Goal: Complete application form: Complete application form

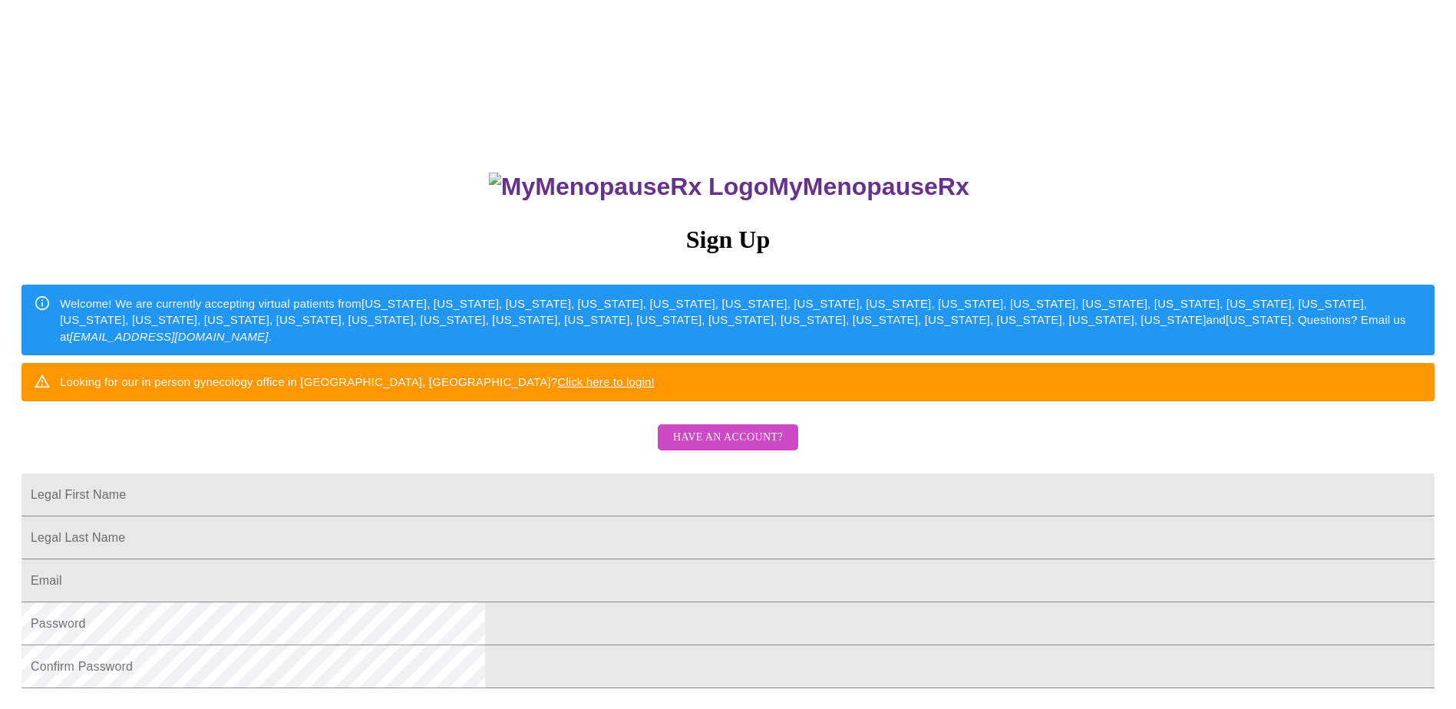
click at [728, 447] on span "Have an account?" at bounding box center [728, 437] width 110 height 19
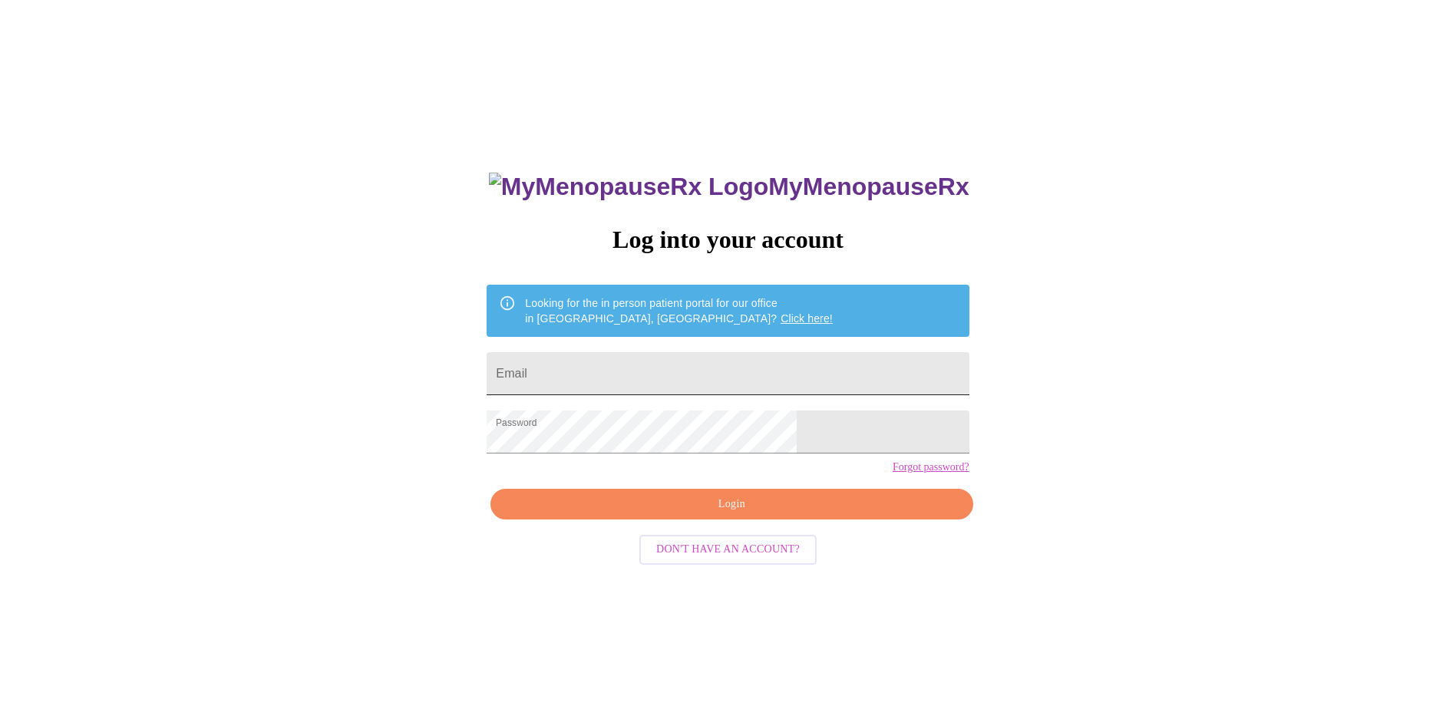
click at [681, 381] on input "Email" at bounding box center [728, 373] width 482 height 43
type input "[EMAIL_ADDRESS][DOMAIN_NAME]"
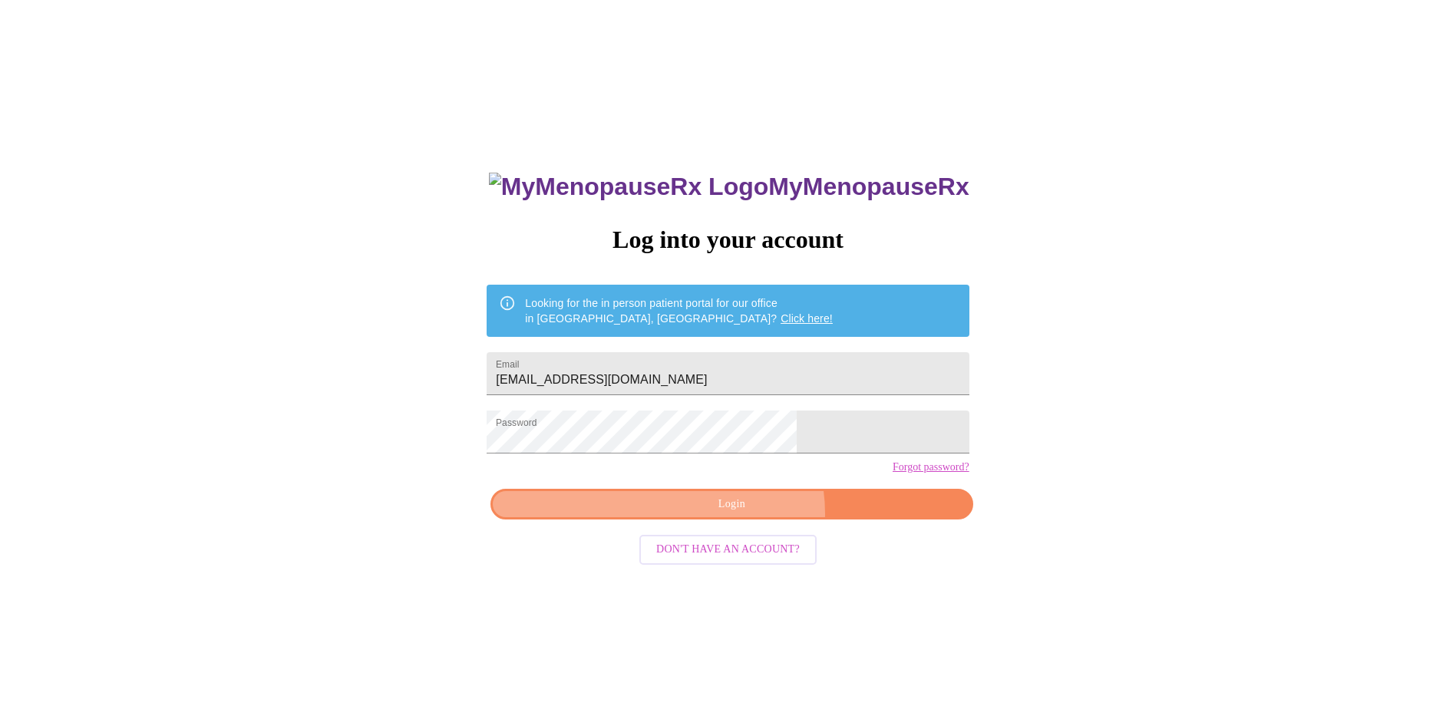
click at [744, 514] on span "Login" at bounding box center [731, 504] width 447 height 19
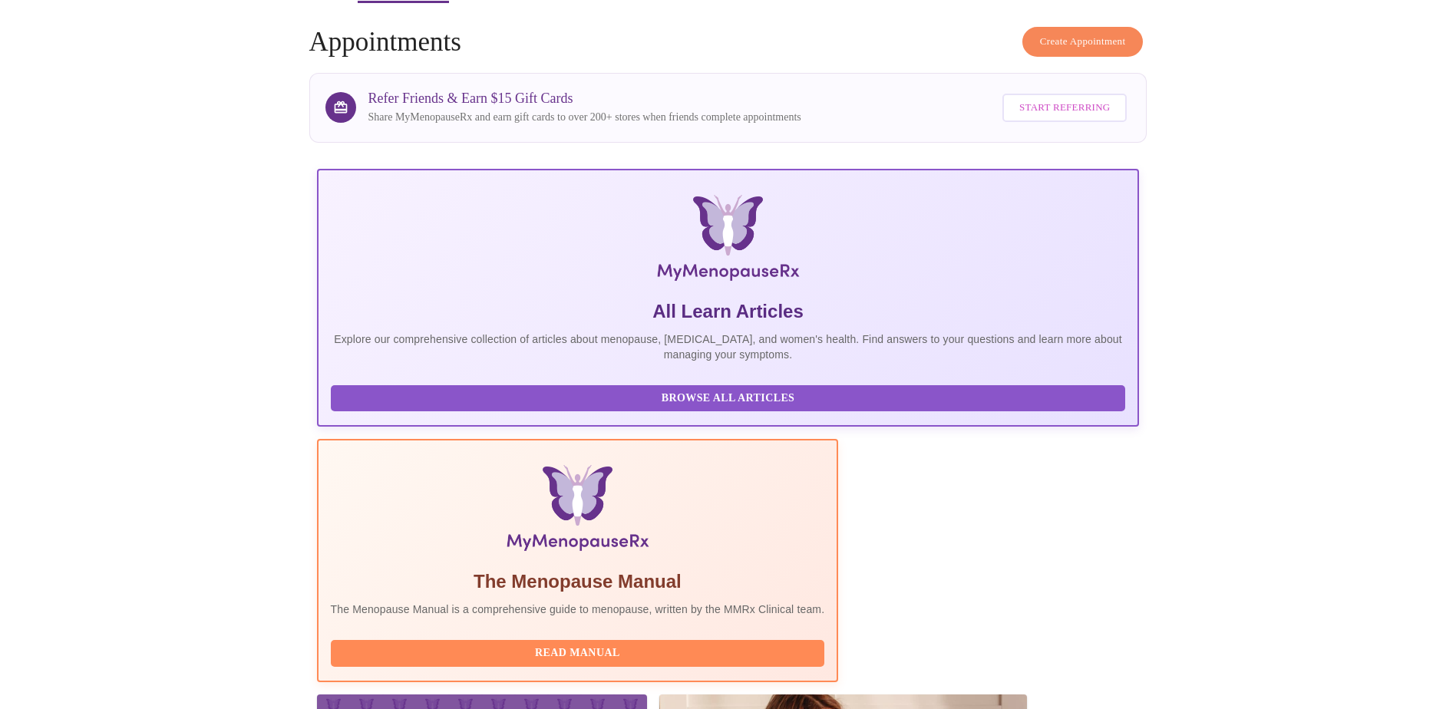
scroll to position [153, 0]
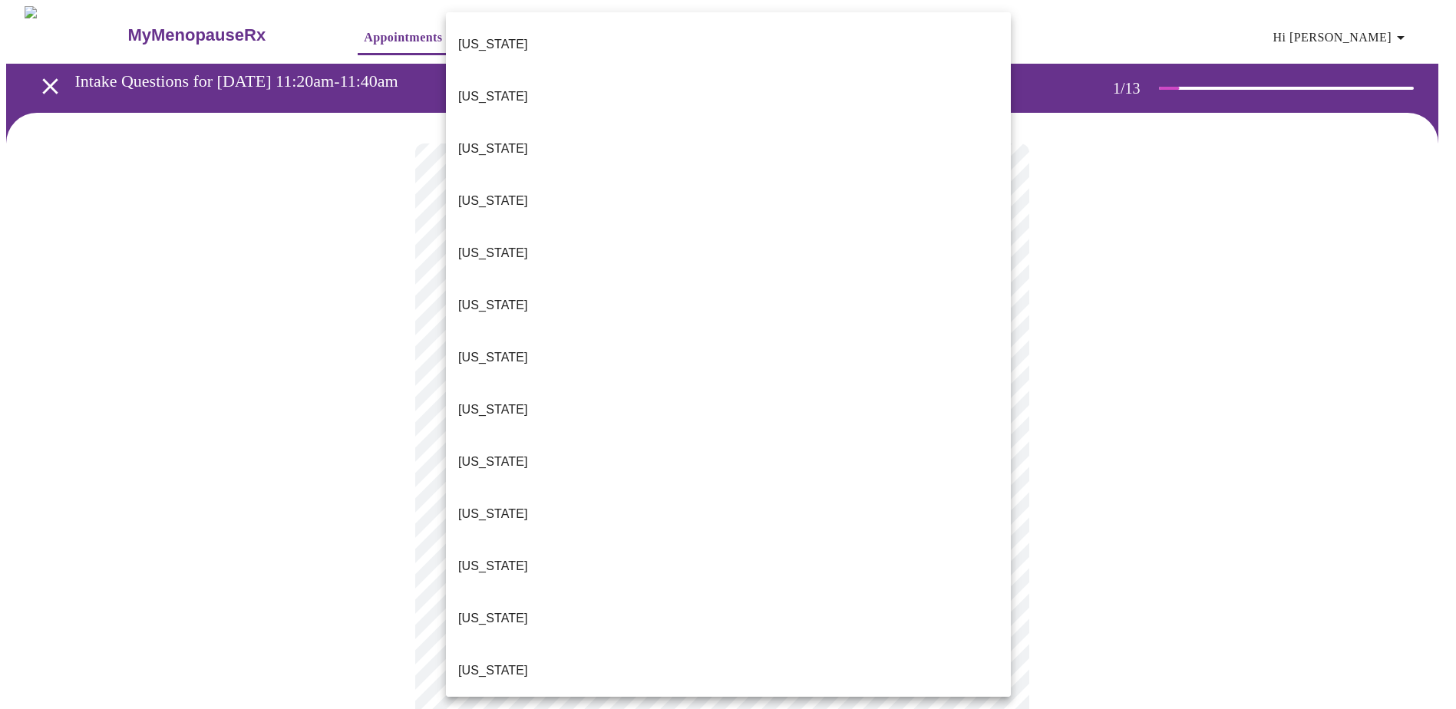
click at [668, 347] on body "MyMenopauseRx Appointments Messaging Labs Uploads Medications Community Refer a…" at bounding box center [727, 707] width 1443 height 1402
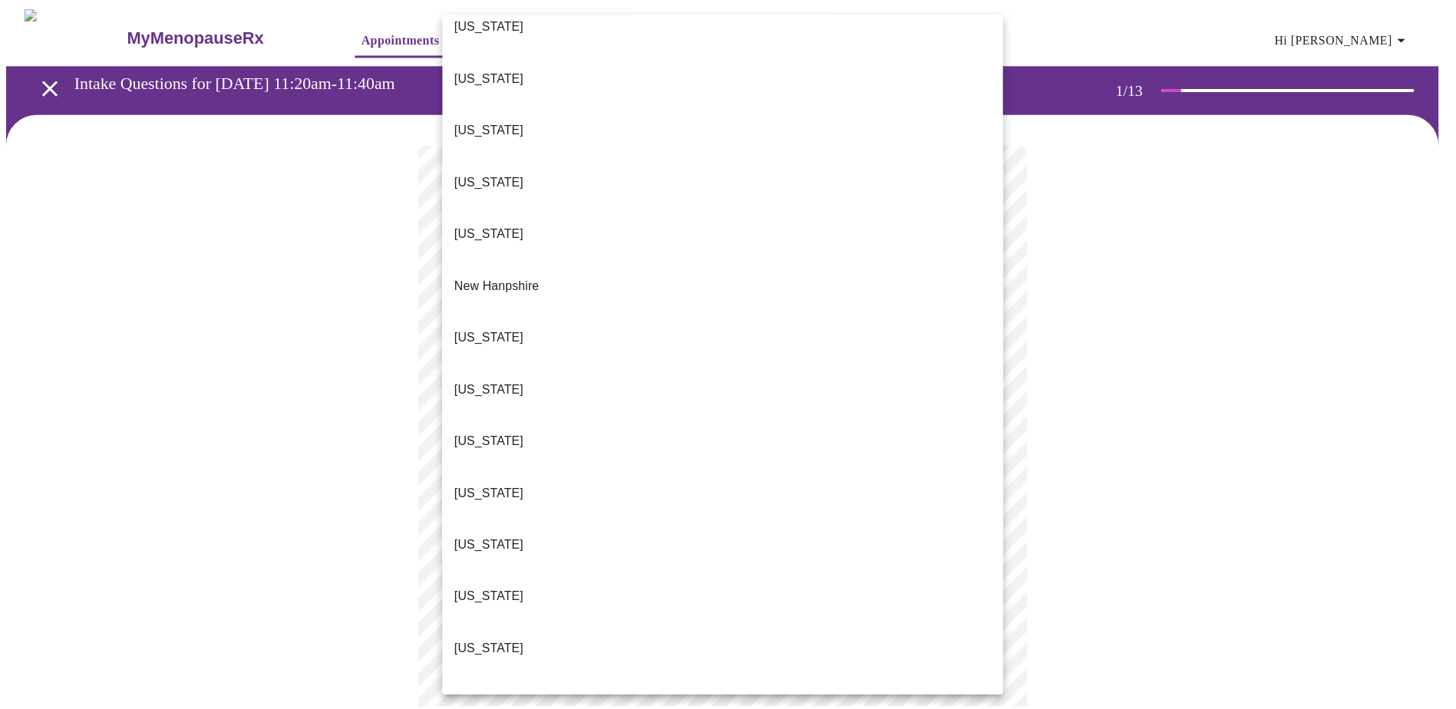
scroll to position [1323, 0]
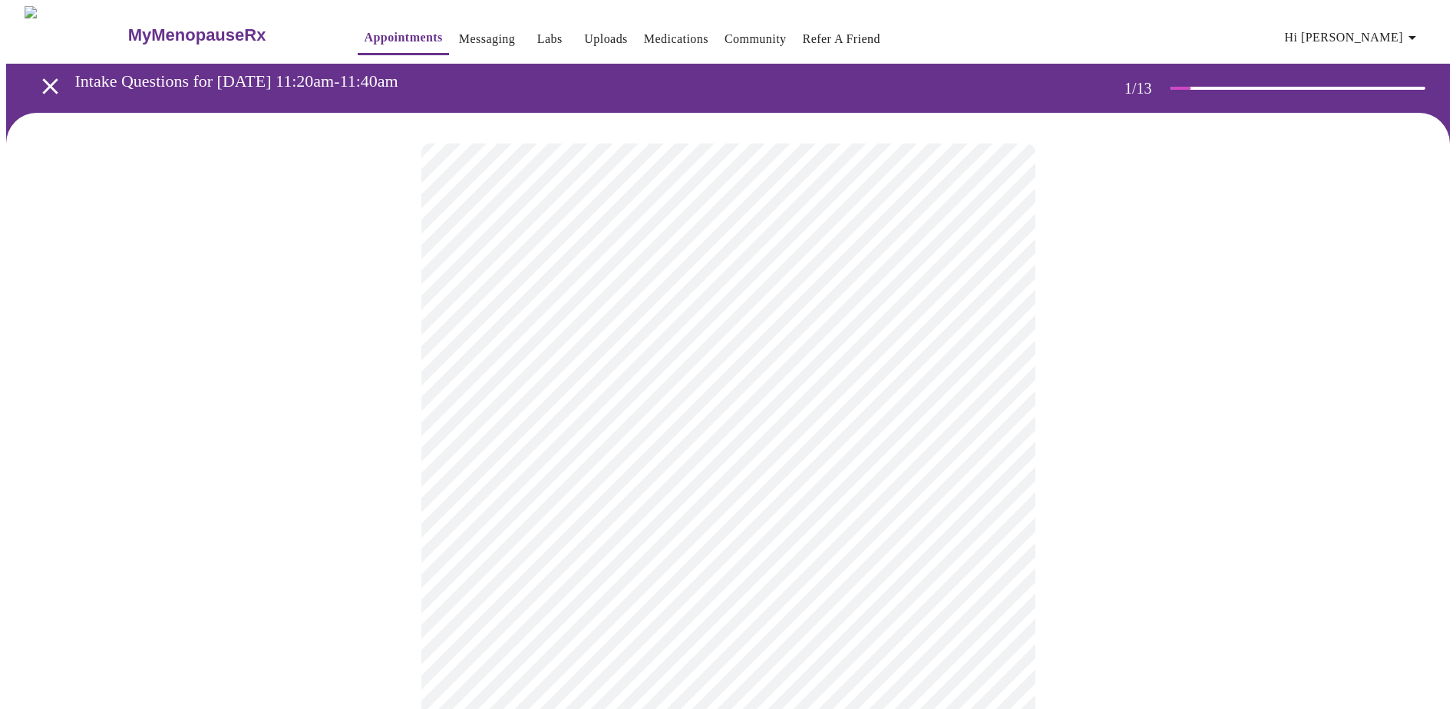
click at [475, 460] on body "MyMenopauseRx Appointments Messaging Labs Uploads Medications Community Refer a…" at bounding box center [727, 702] width 1443 height 1393
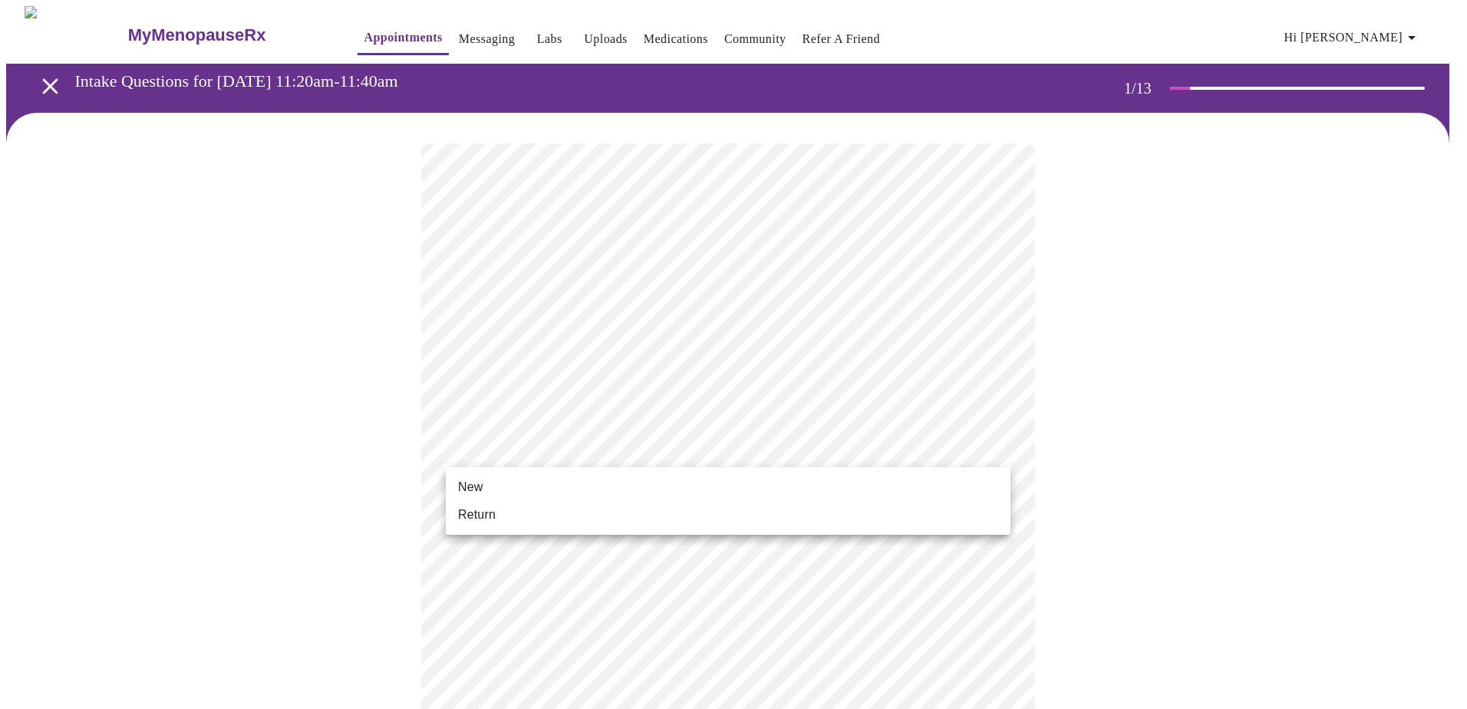
click at [490, 529] on ul "New Return" at bounding box center [728, 501] width 565 height 68
click at [498, 515] on li "Return" at bounding box center [728, 515] width 565 height 28
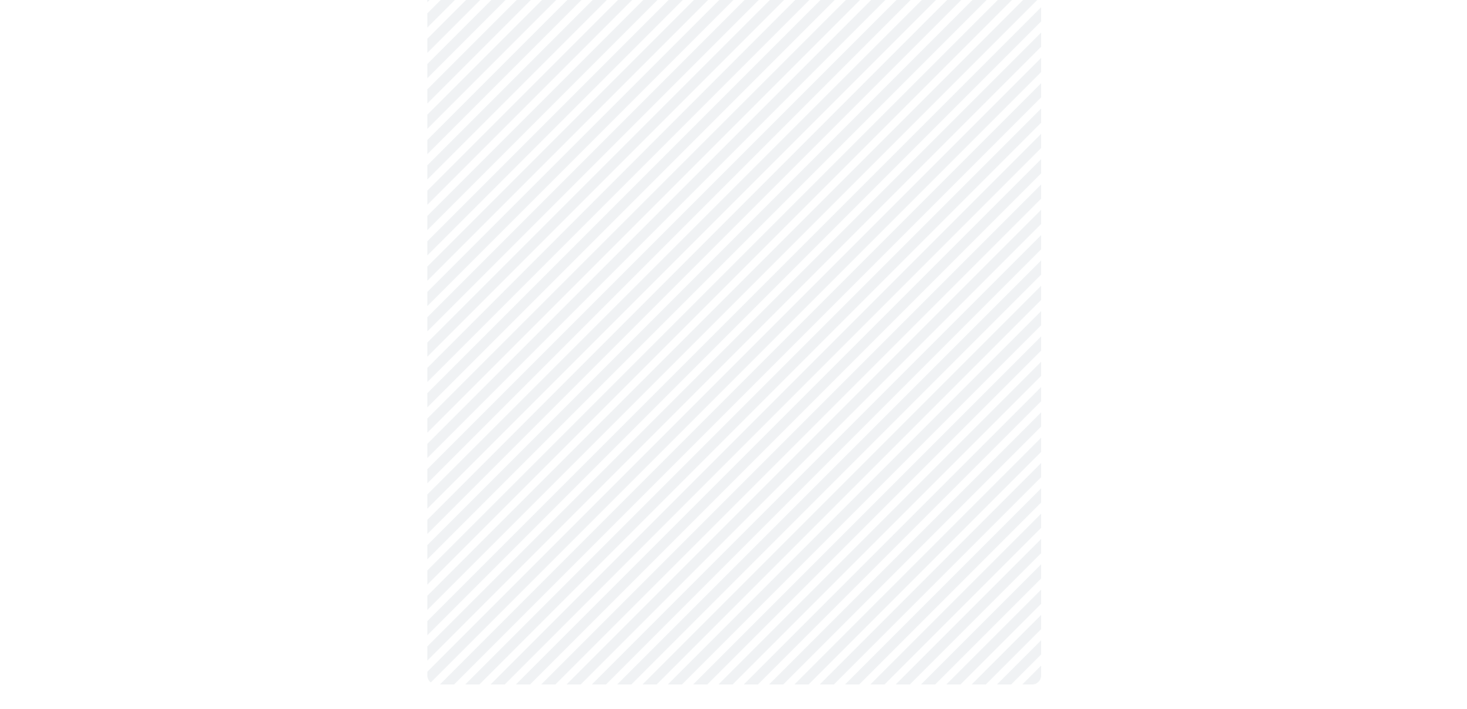
scroll to position [0, 0]
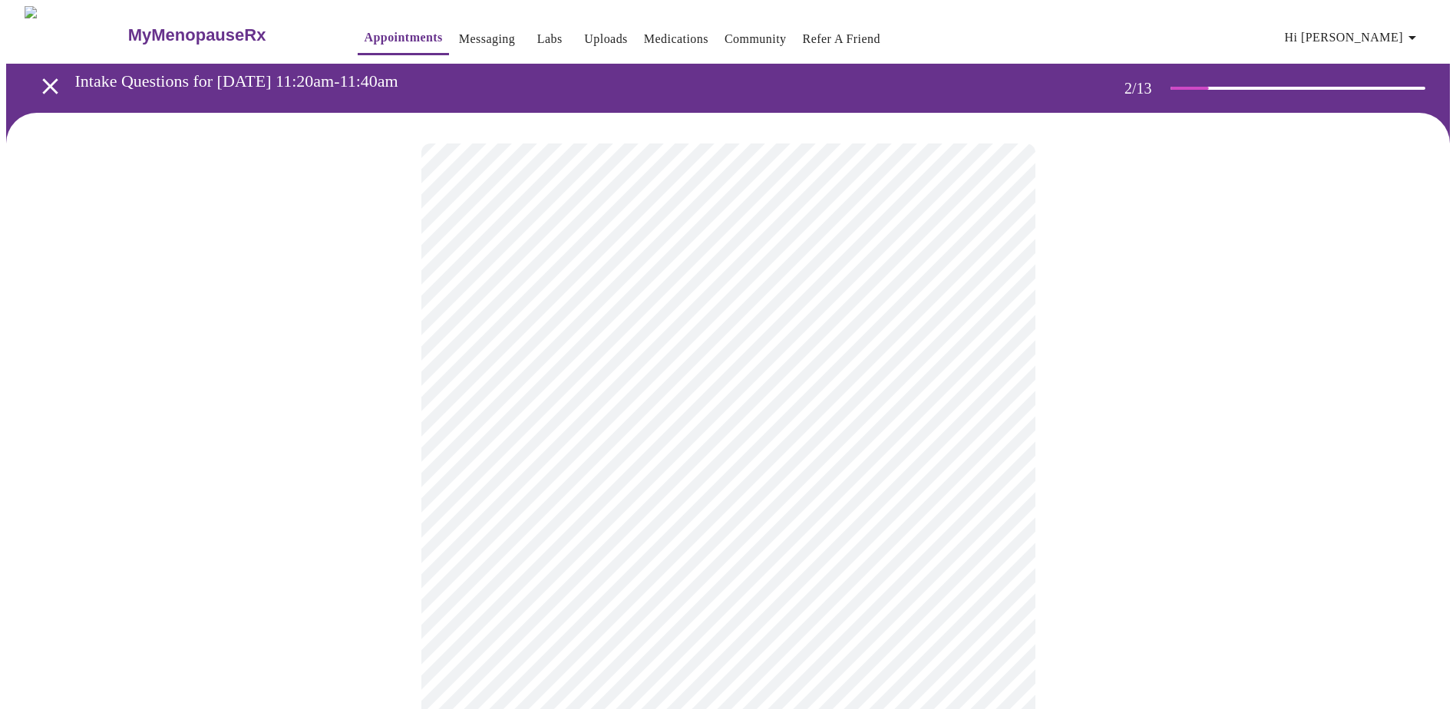
click at [612, 324] on body "MyMenopauseRx Appointments Messaging Labs Uploads Medications Community Refer a…" at bounding box center [727, 467] width 1443 height 922
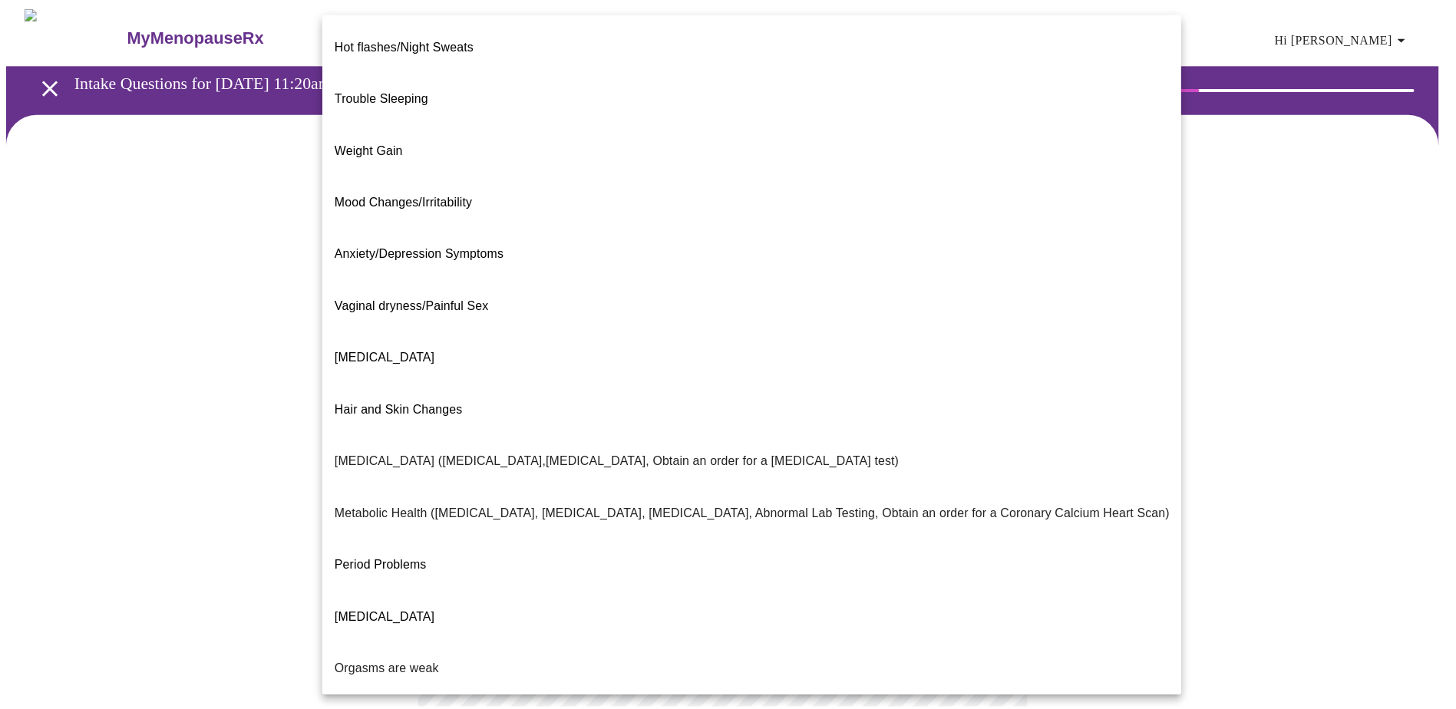
scroll to position [86, 0]
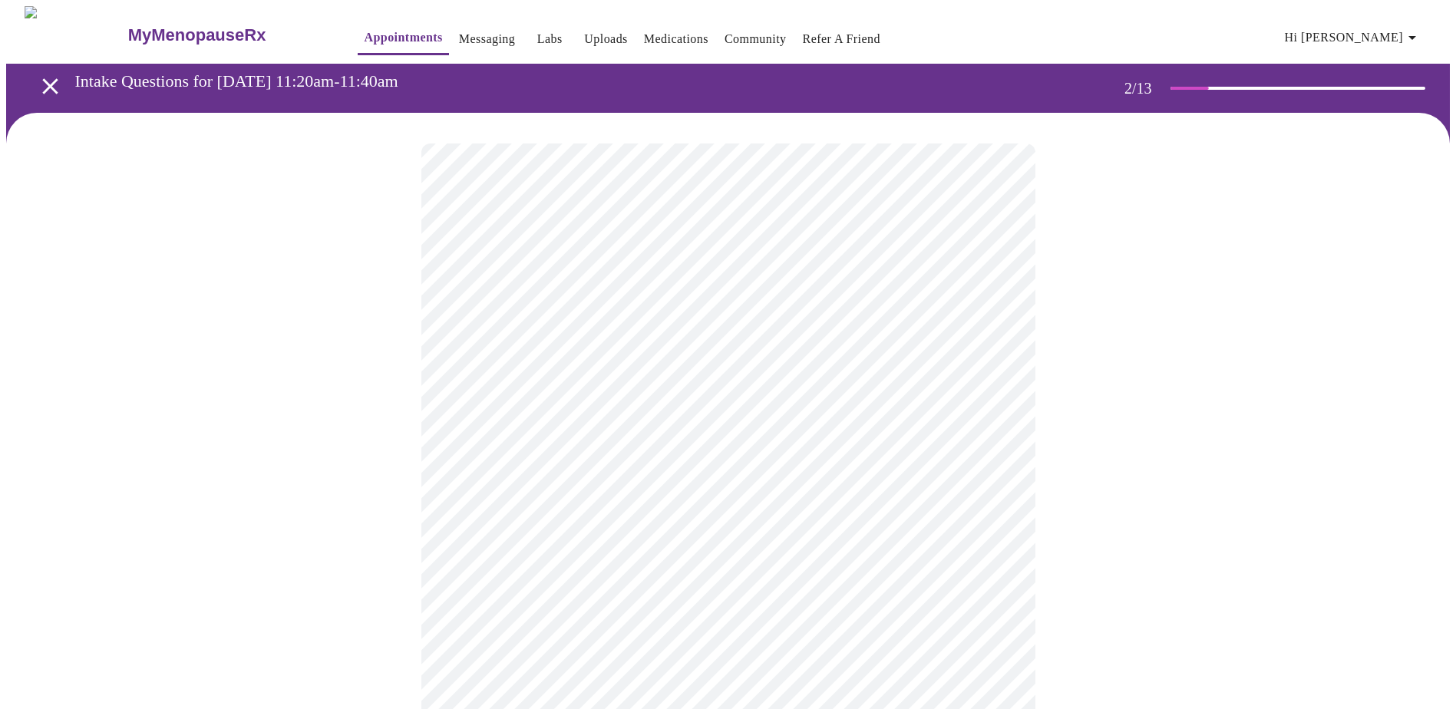
scroll to position [153, 0]
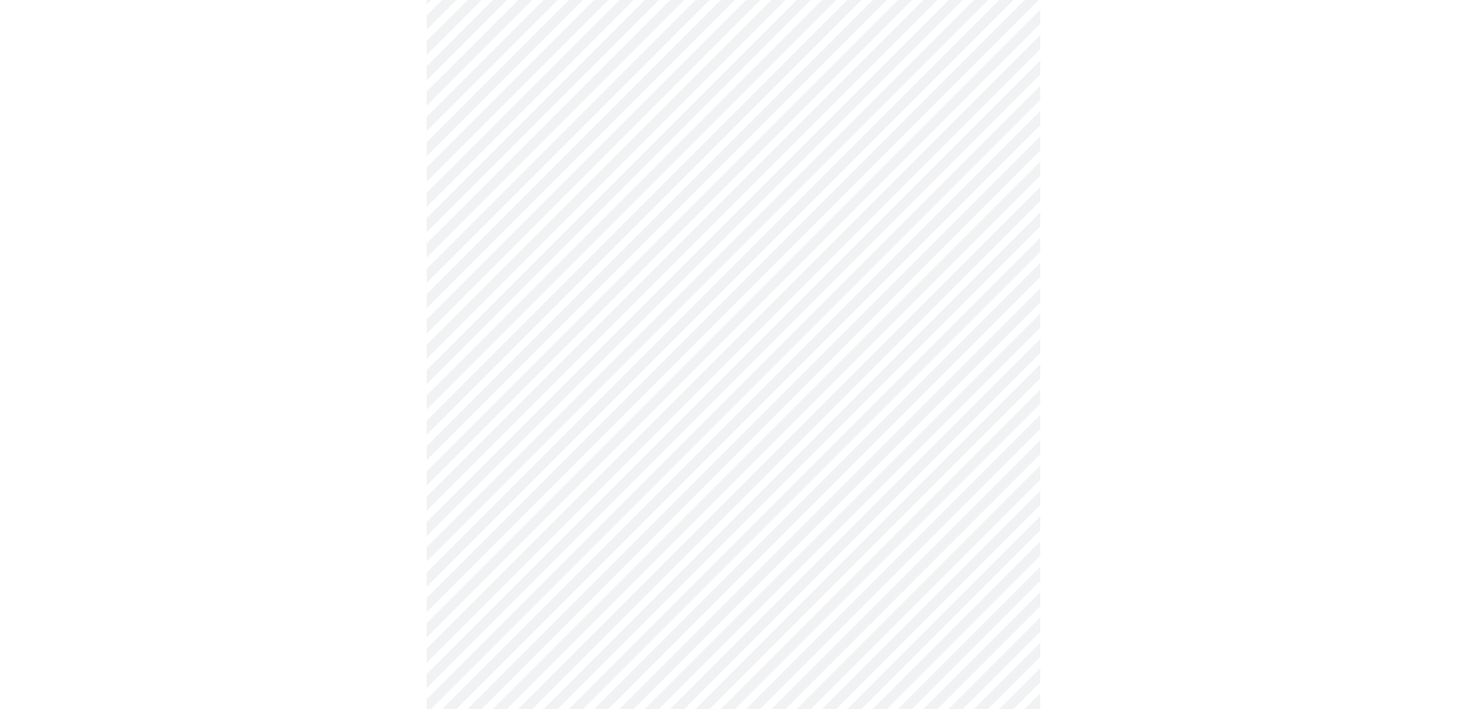
click at [654, 321] on body "MyMenopauseRx Appointments Messaging Labs Uploads Medications Community Refer a…" at bounding box center [733, 309] width 1455 height 913
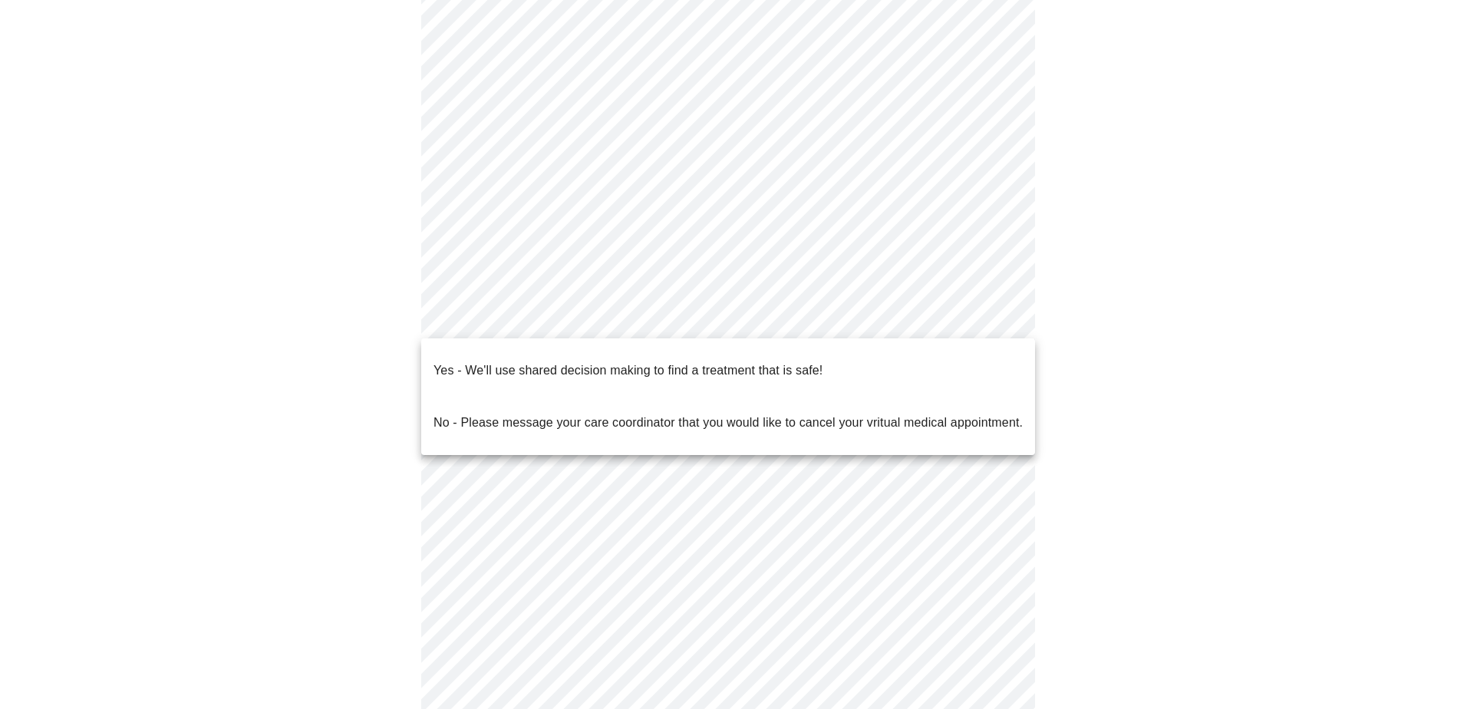
click at [597, 369] on span "Yes - We'll use shared decision making to find a treatment that is safe!" at bounding box center [628, 370] width 389 height 43
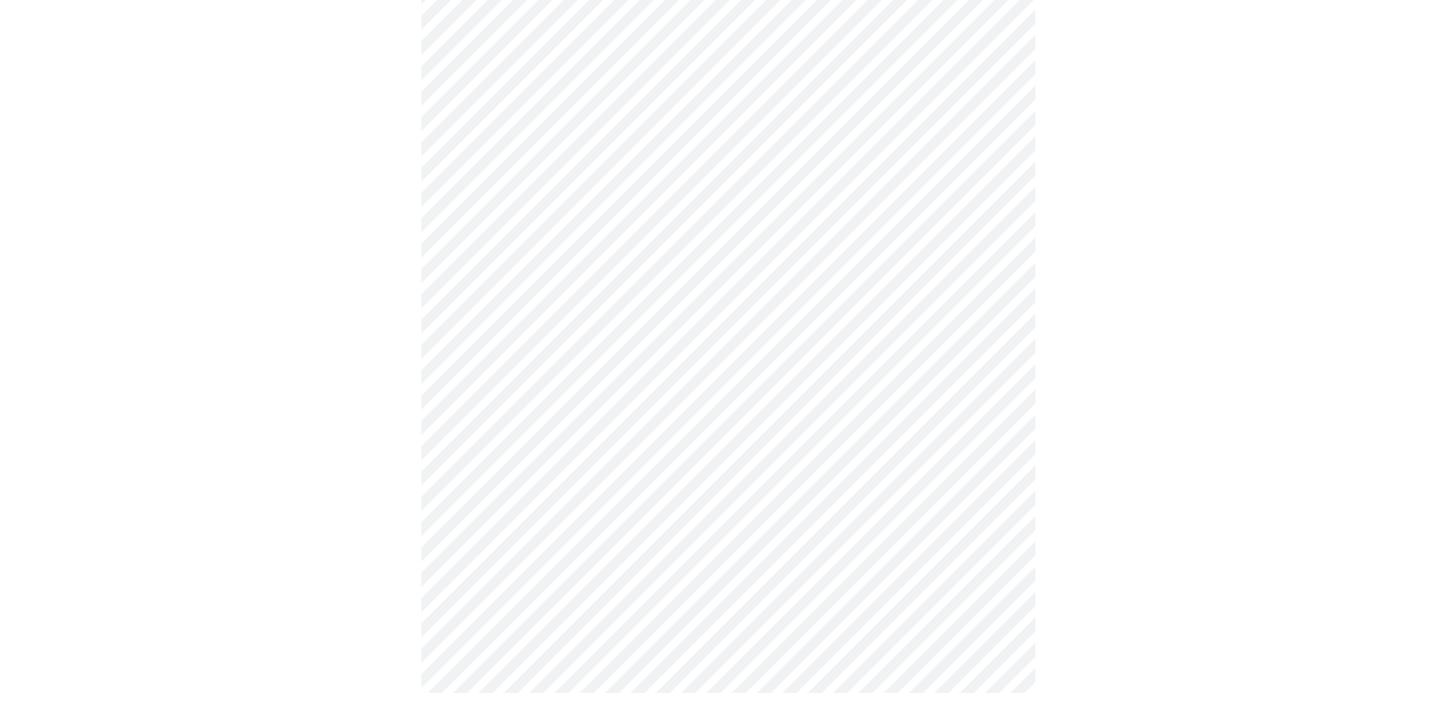
scroll to position [0, 0]
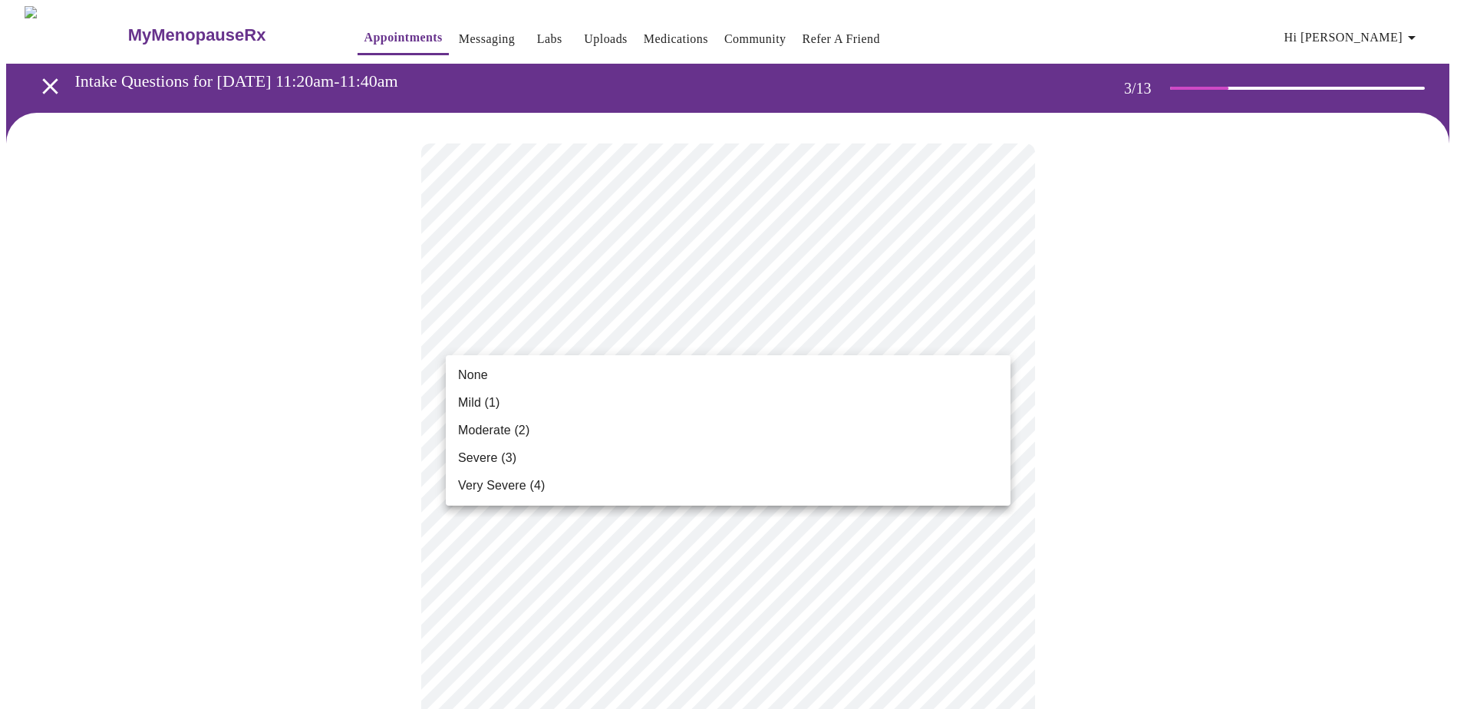
click at [505, 377] on li "None" at bounding box center [728, 375] width 565 height 28
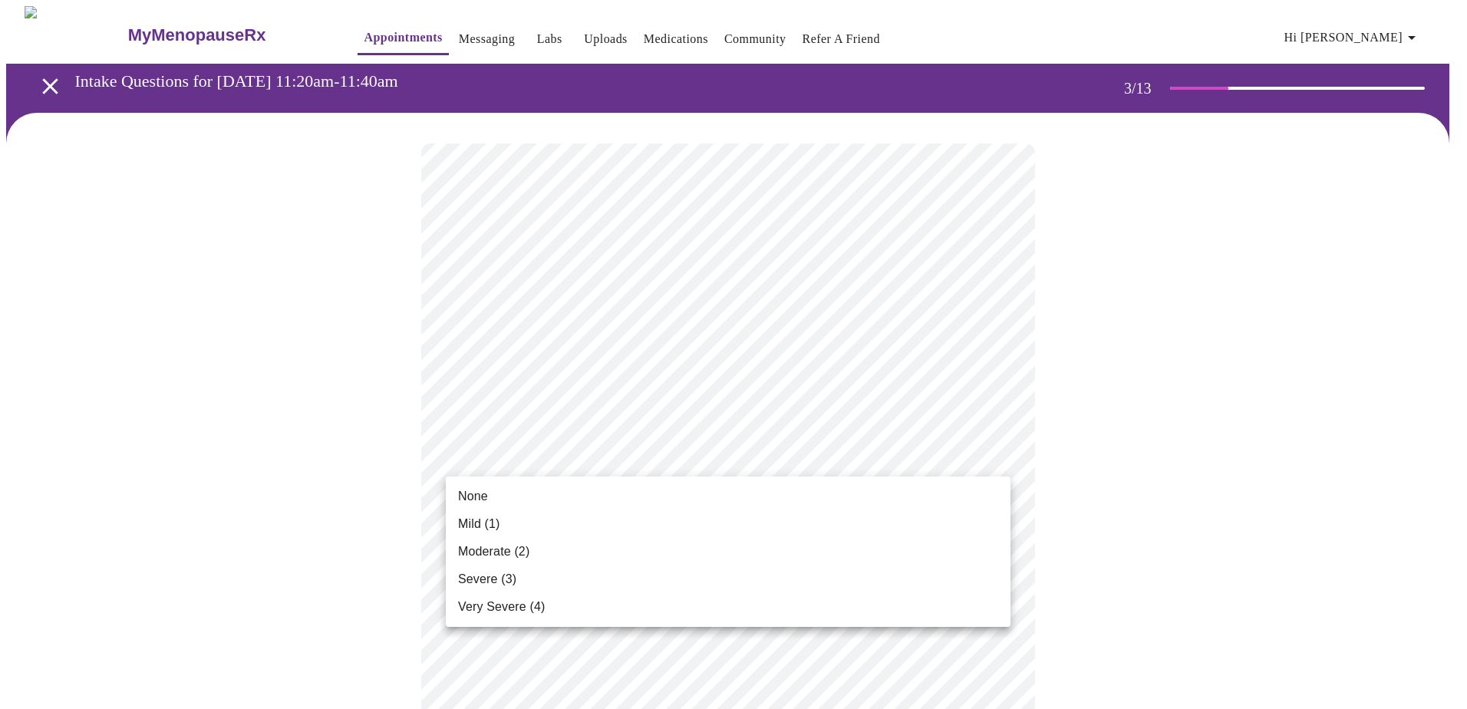
click at [535, 496] on li "None" at bounding box center [728, 497] width 565 height 28
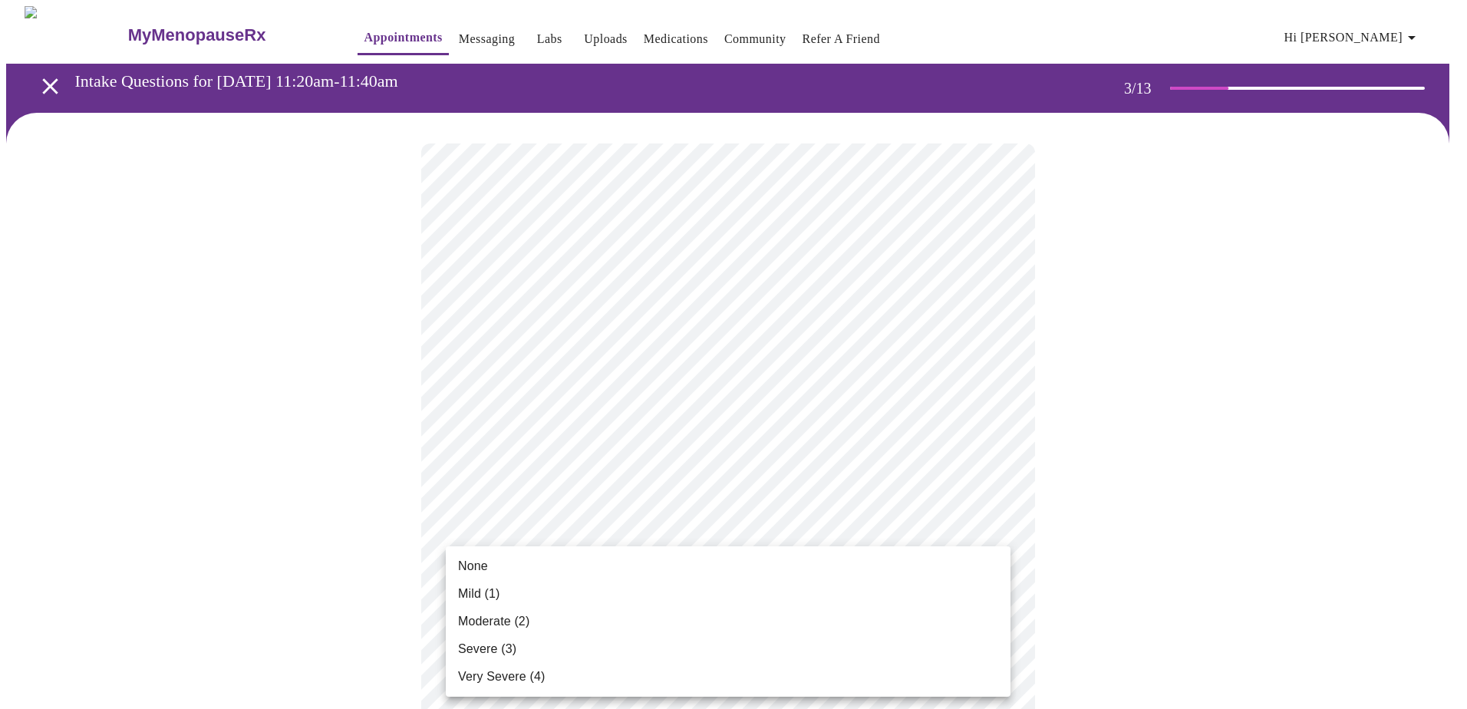
click at [539, 589] on li "Mild (1)" at bounding box center [728, 594] width 565 height 28
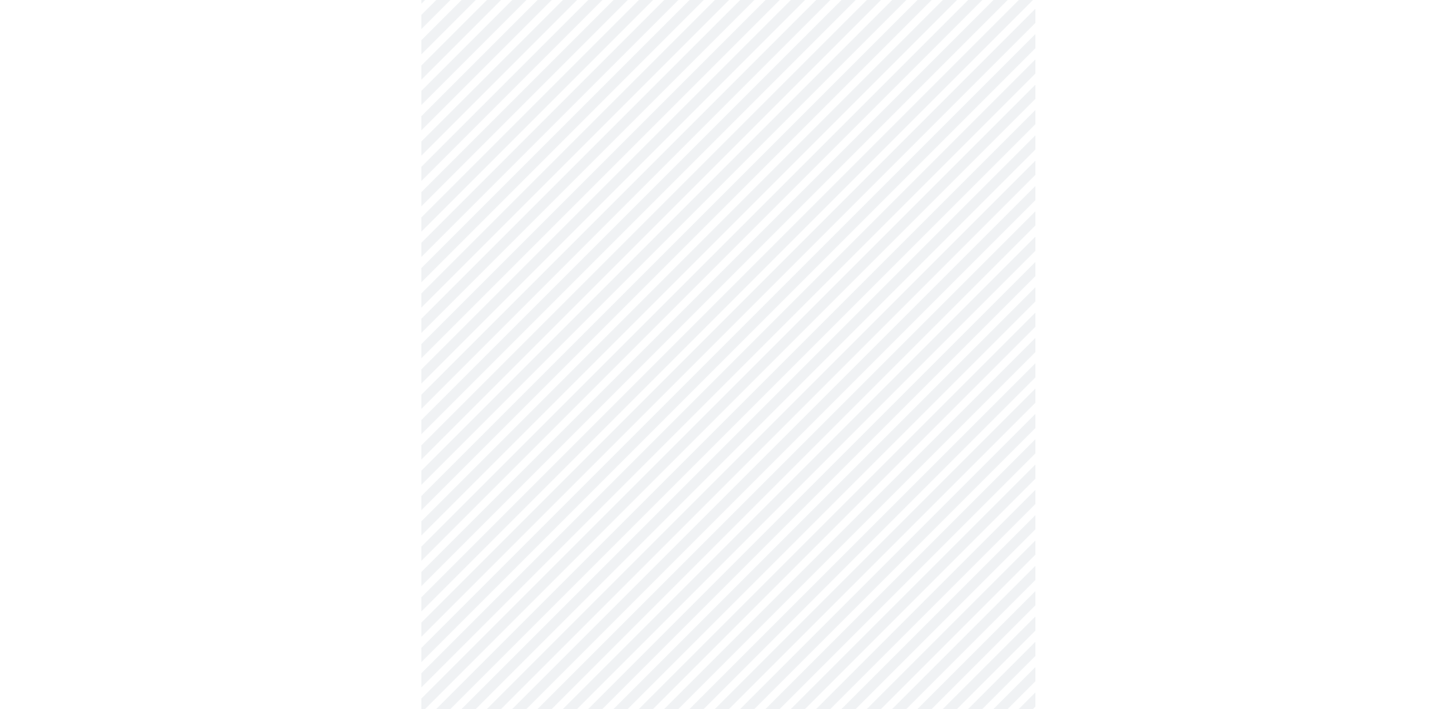
scroll to position [282, 0]
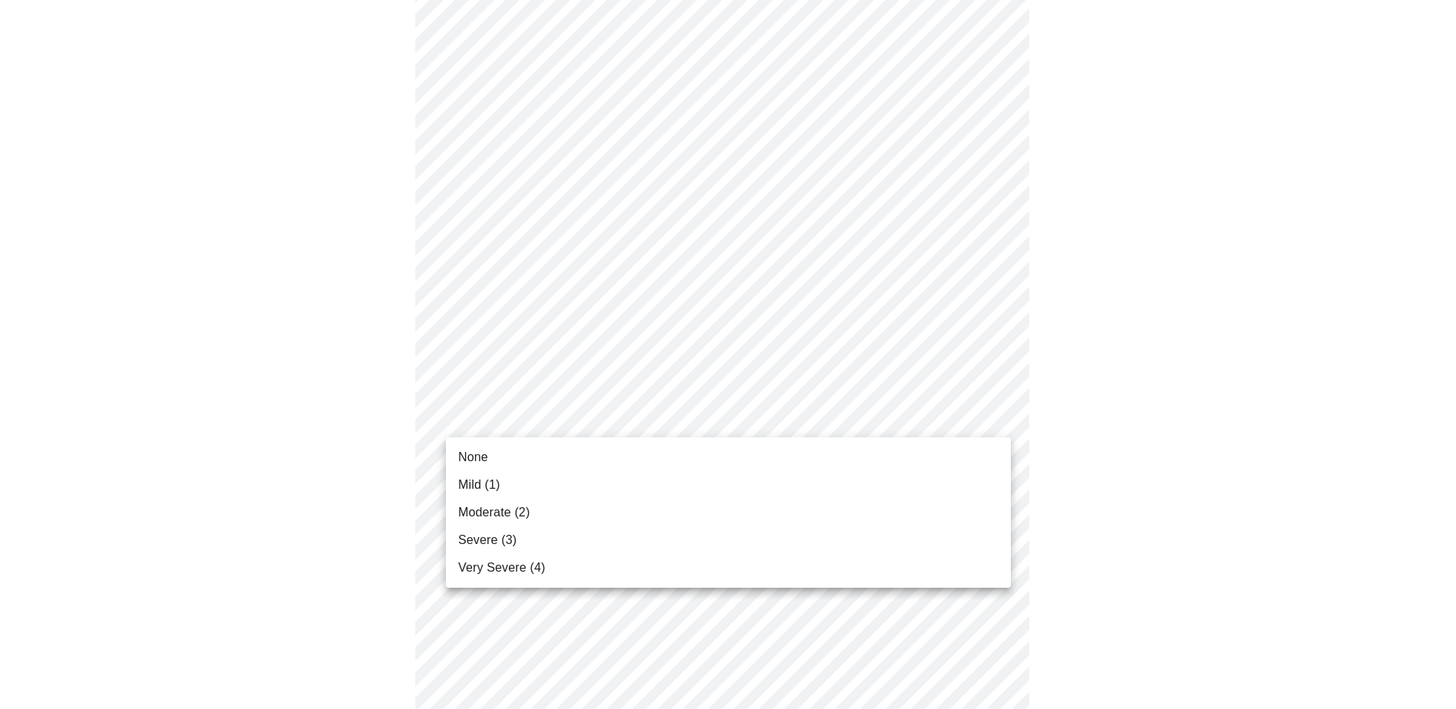
click at [692, 421] on body "MyMenopauseRx Appointments Messaging Labs Uploads Medications Community Refer a…" at bounding box center [727, 713] width 1443 height 1977
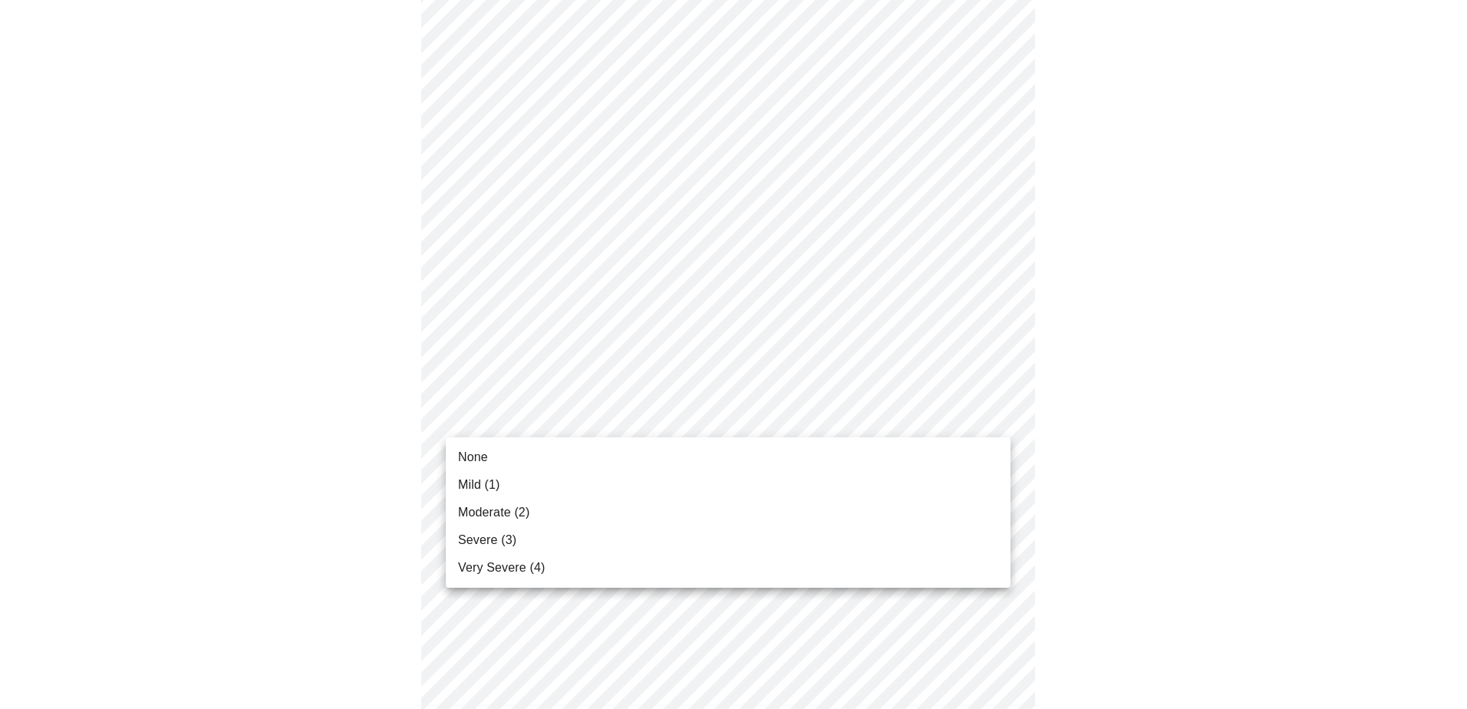
click at [511, 479] on li "Mild (1)" at bounding box center [728, 485] width 565 height 28
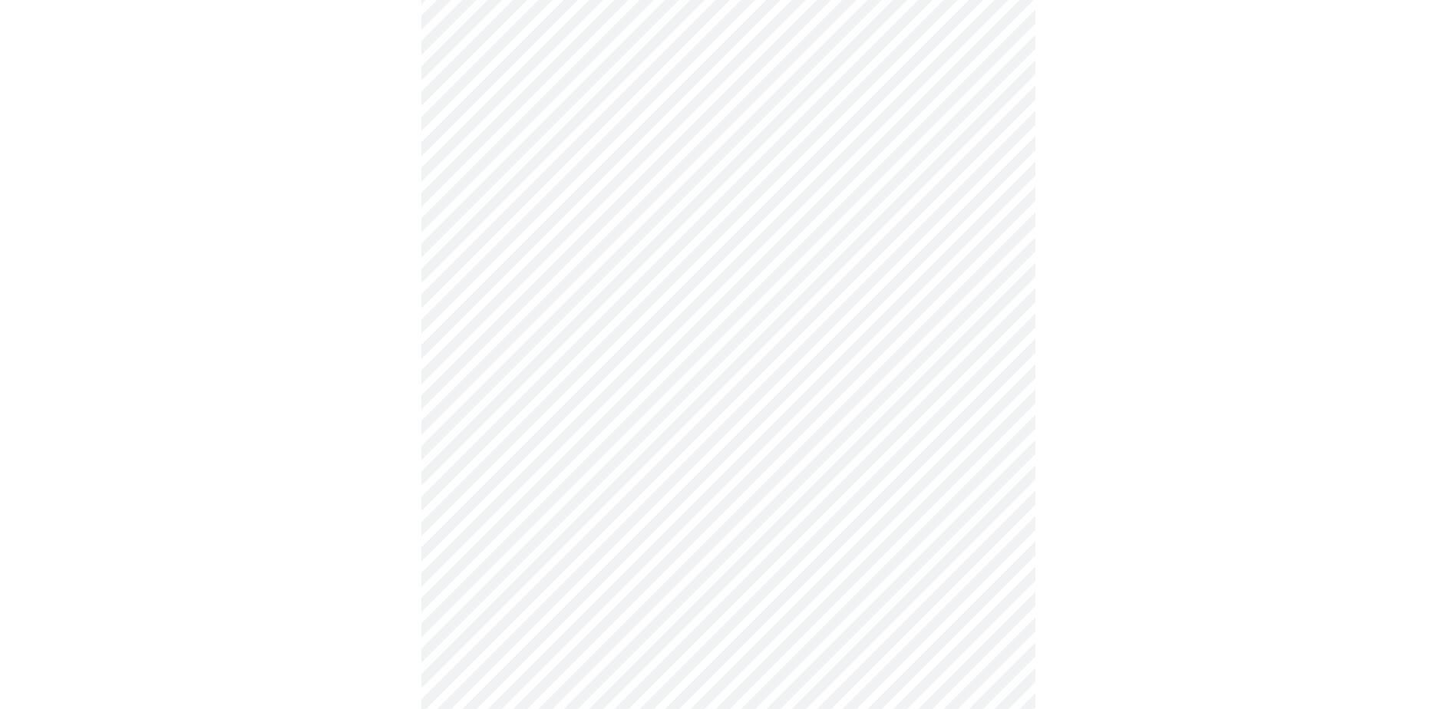
scroll to position [435, 0]
click at [626, 364] on body "MyMenopauseRx Appointments Messaging Labs Uploads Medications Community Refer a…" at bounding box center [727, 548] width 1443 height 1955
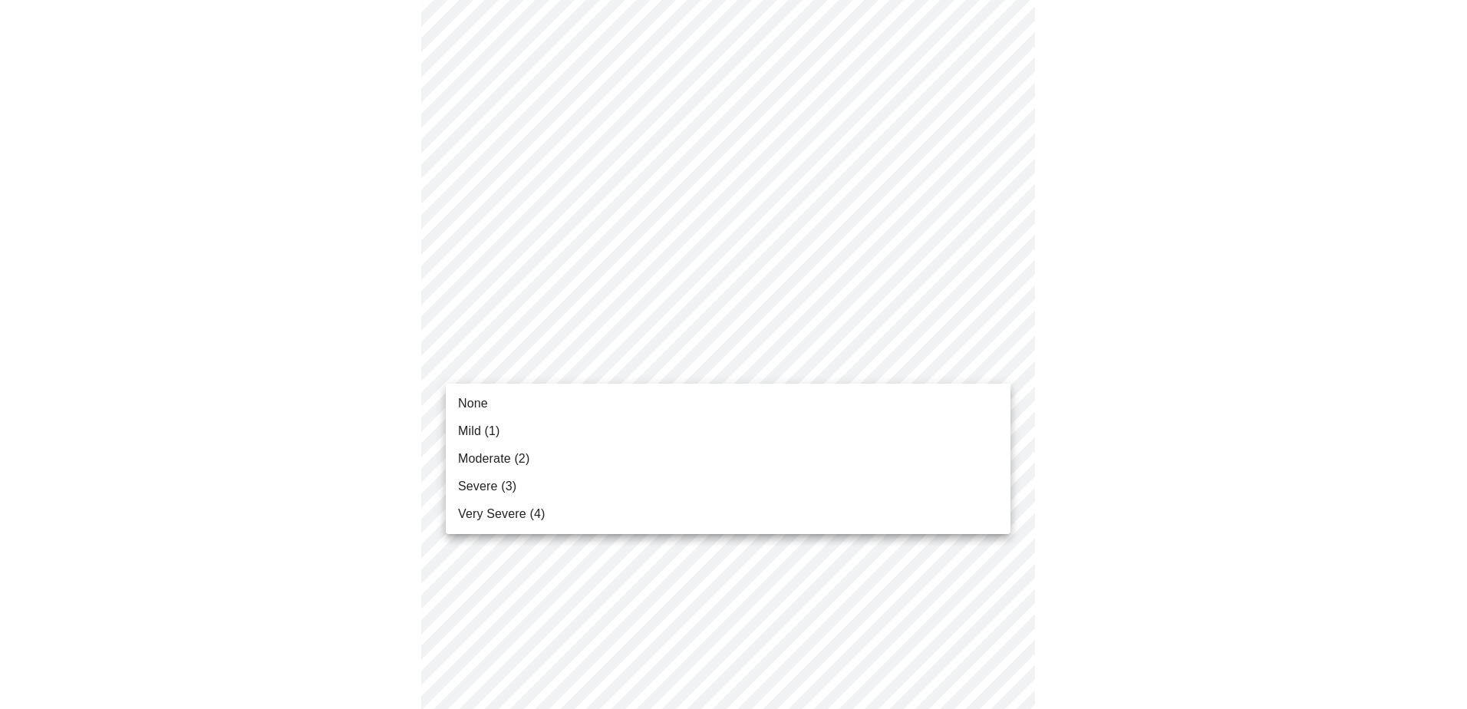
click at [483, 425] on span "Mild (1)" at bounding box center [479, 431] width 42 height 18
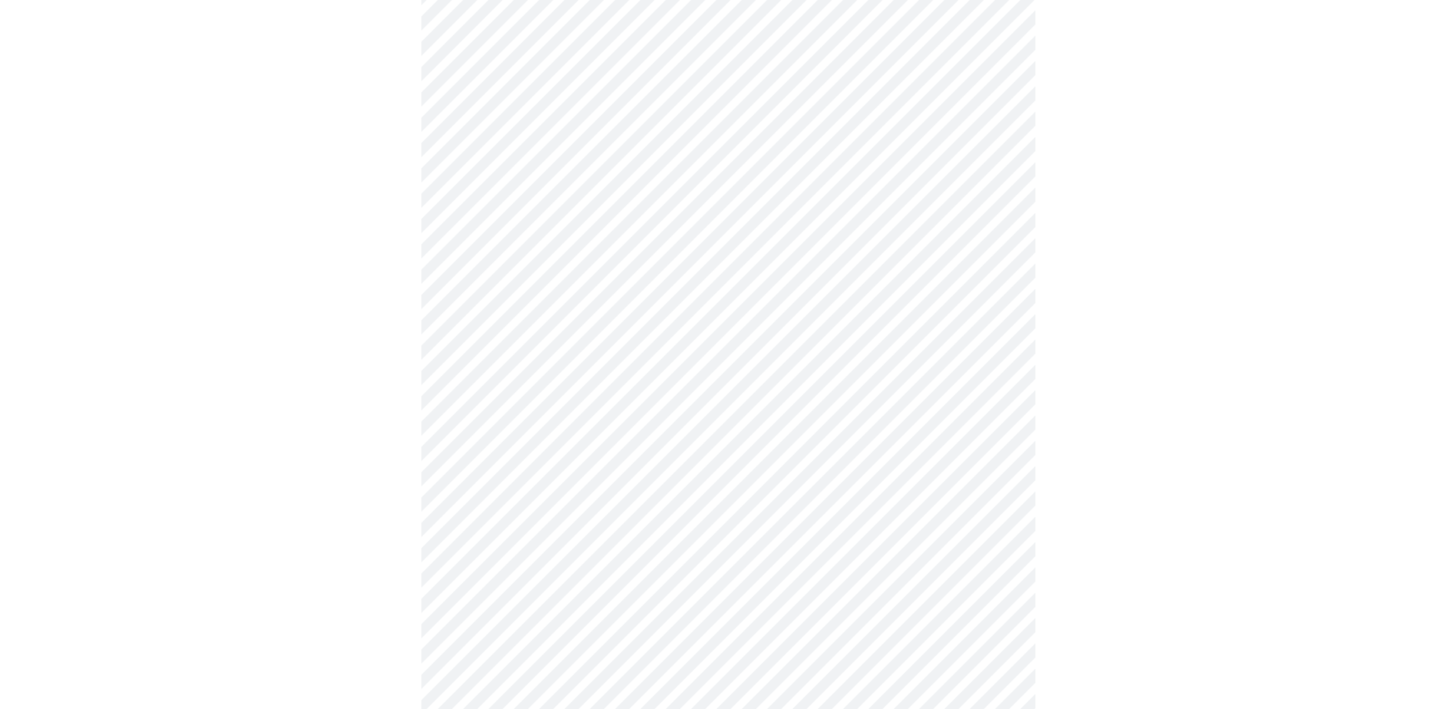
scroll to position [589, 0]
click at [632, 312] on body "MyMenopauseRx Appointments Messaging Labs Uploads Medications Community Refer a…" at bounding box center [727, 385] width 1443 height 1934
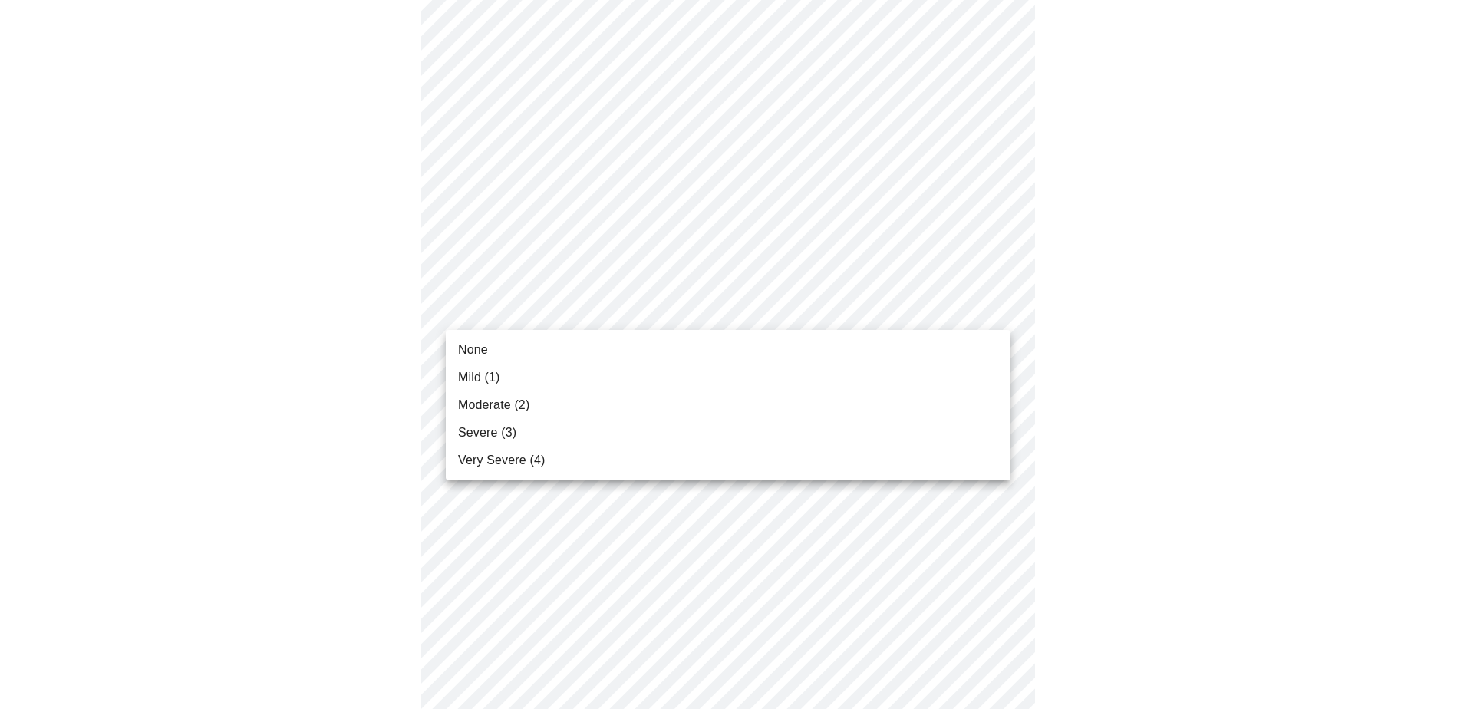
click at [511, 344] on li "None" at bounding box center [728, 350] width 565 height 28
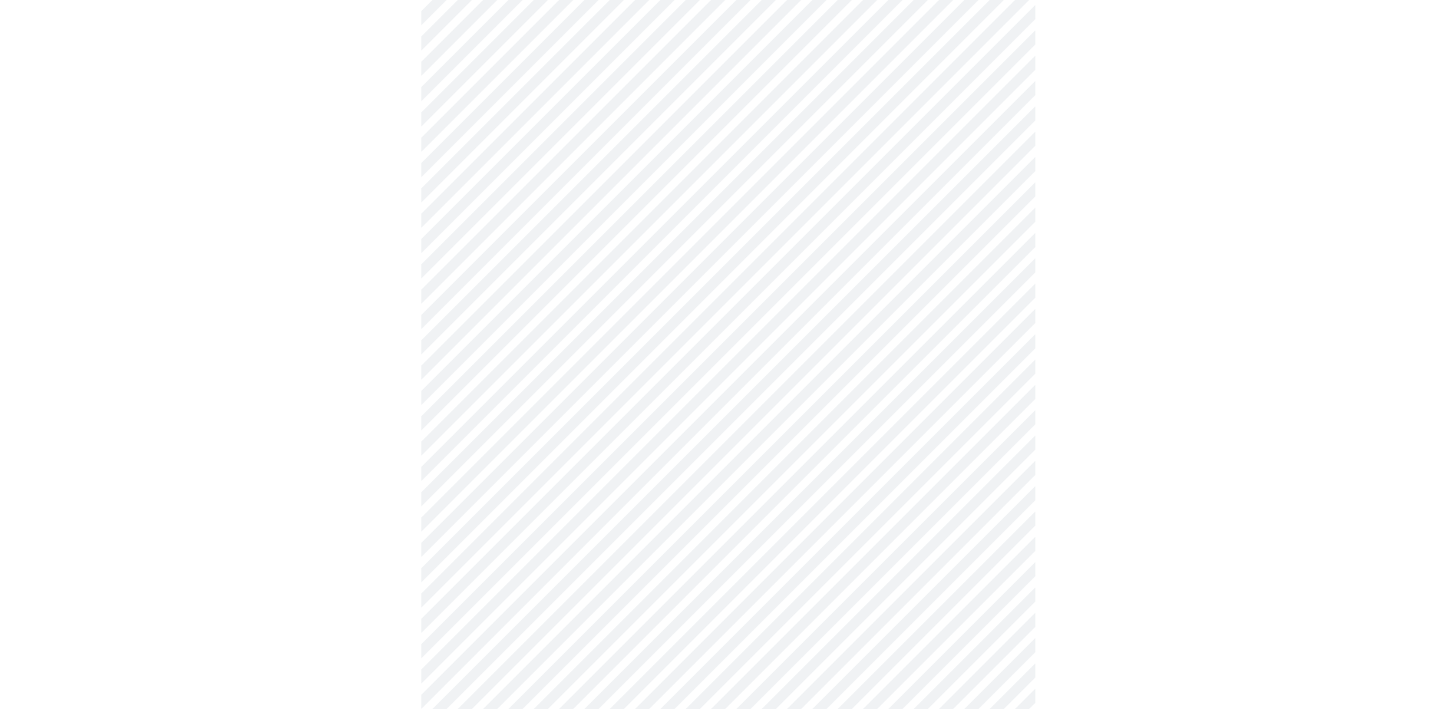
scroll to position [691, 0]
click at [581, 334] on body "MyMenopauseRx Appointments Messaging Labs Uploads Medications Community Refer a…" at bounding box center [727, 271] width 1443 height 1912
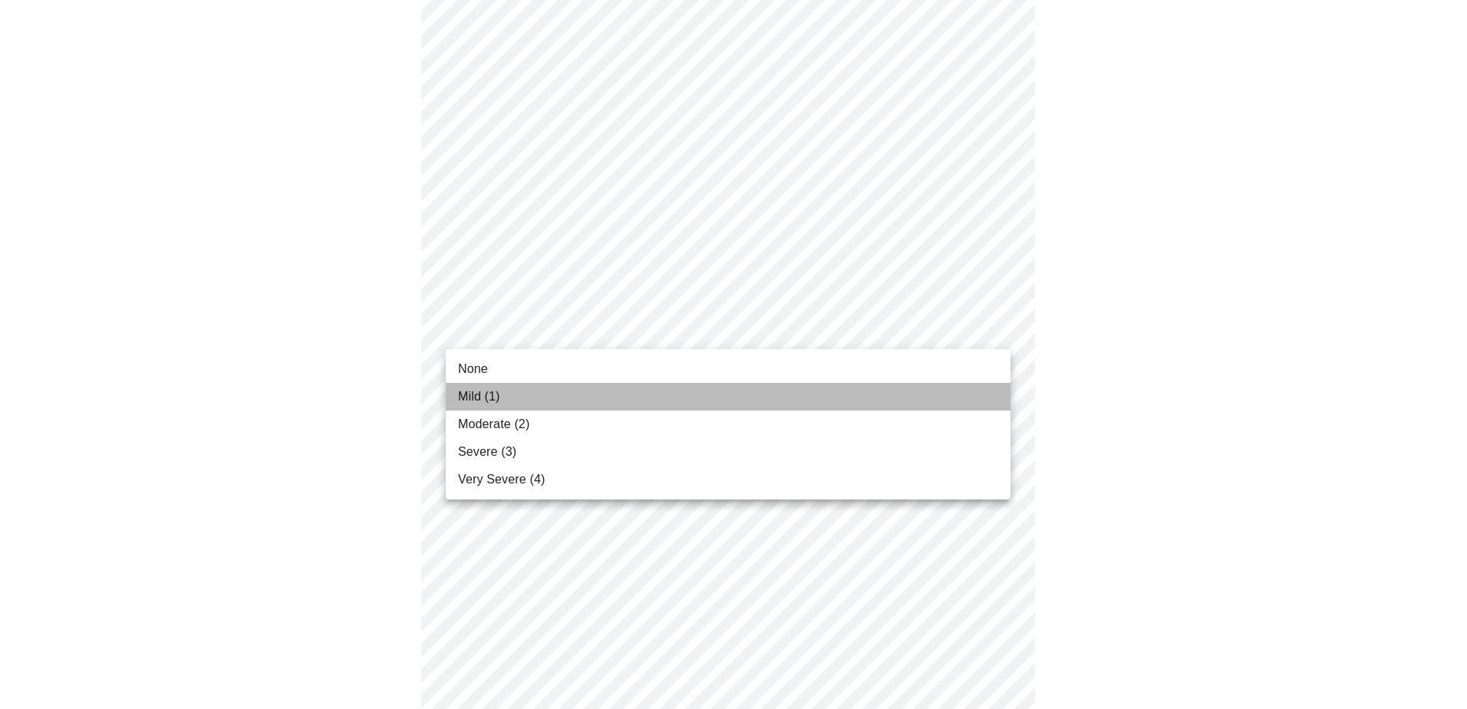
click at [500, 394] on span "Mild (1)" at bounding box center [479, 397] width 42 height 18
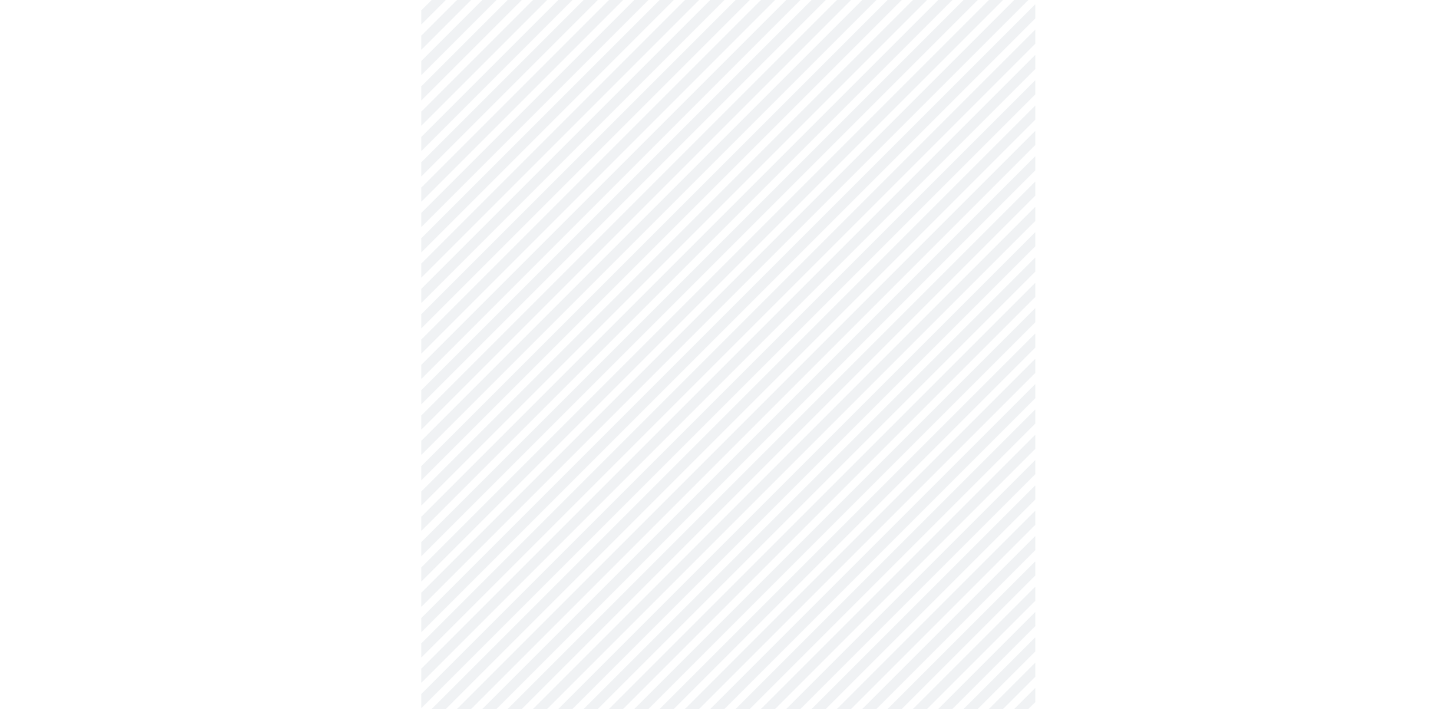
click at [624, 457] on body "MyMenopauseRx Appointments Messaging Labs Uploads Medications Community Refer a…" at bounding box center [727, 260] width 1443 height 1891
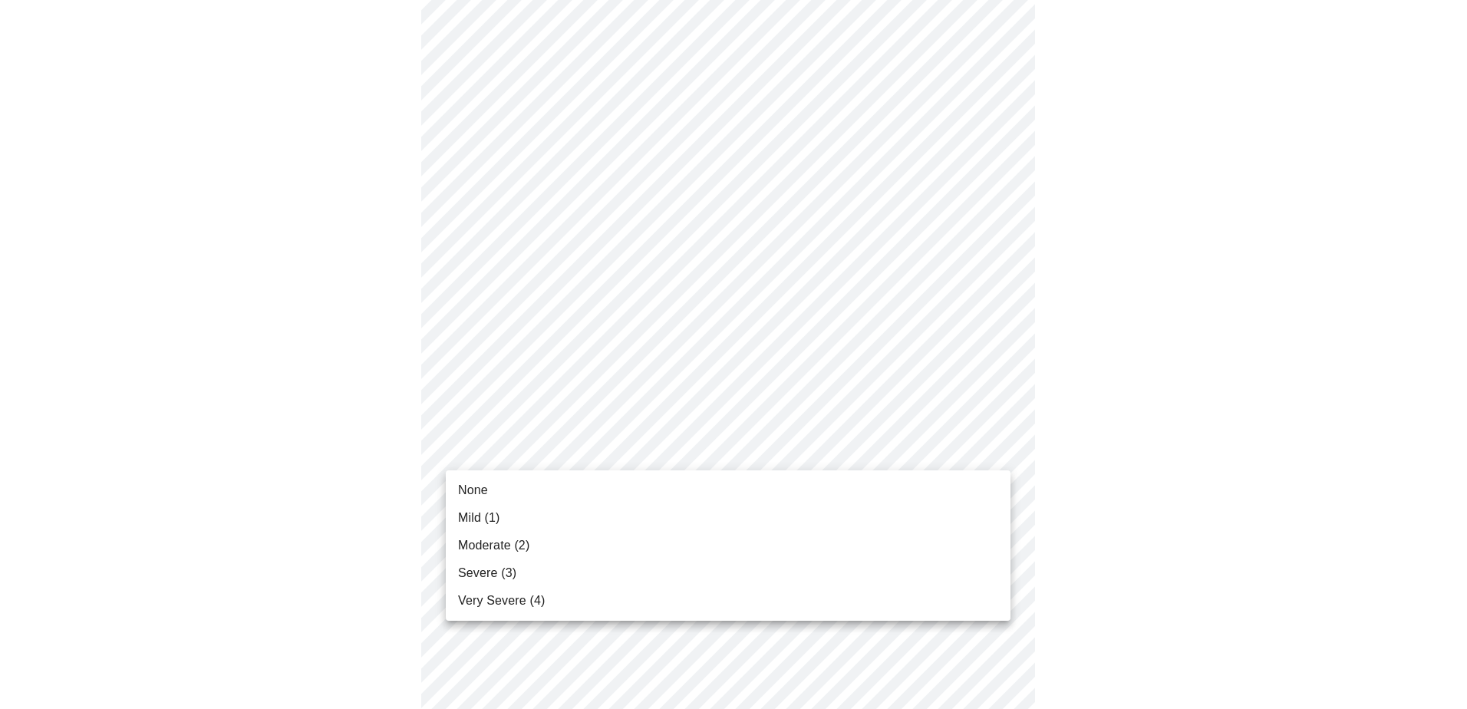
click at [486, 481] on span "None" at bounding box center [473, 490] width 30 height 18
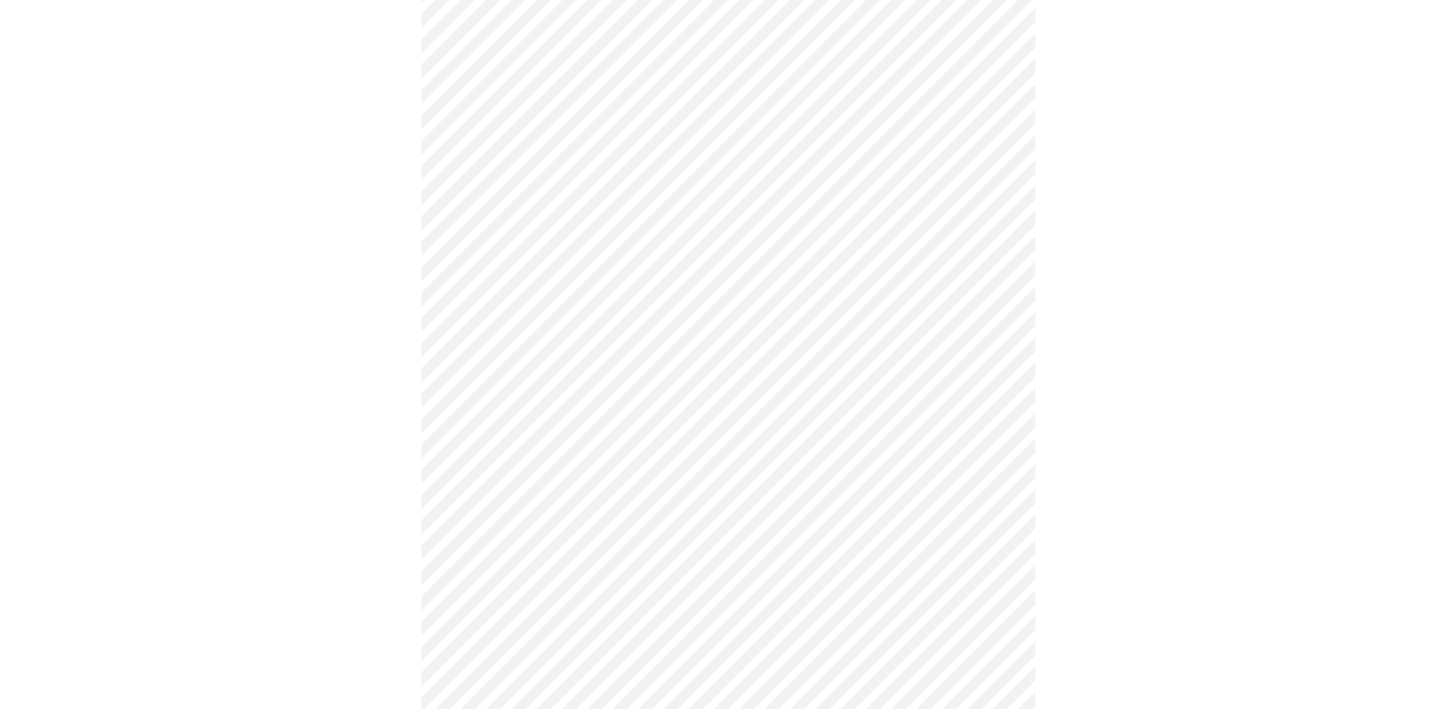
scroll to position [844, 0]
click at [483, 316] on body "MyMenopauseRx Appointments Messaging Labs Uploads Medications Community Refer a…" at bounding box center [727, 96] width 1443 height 1869
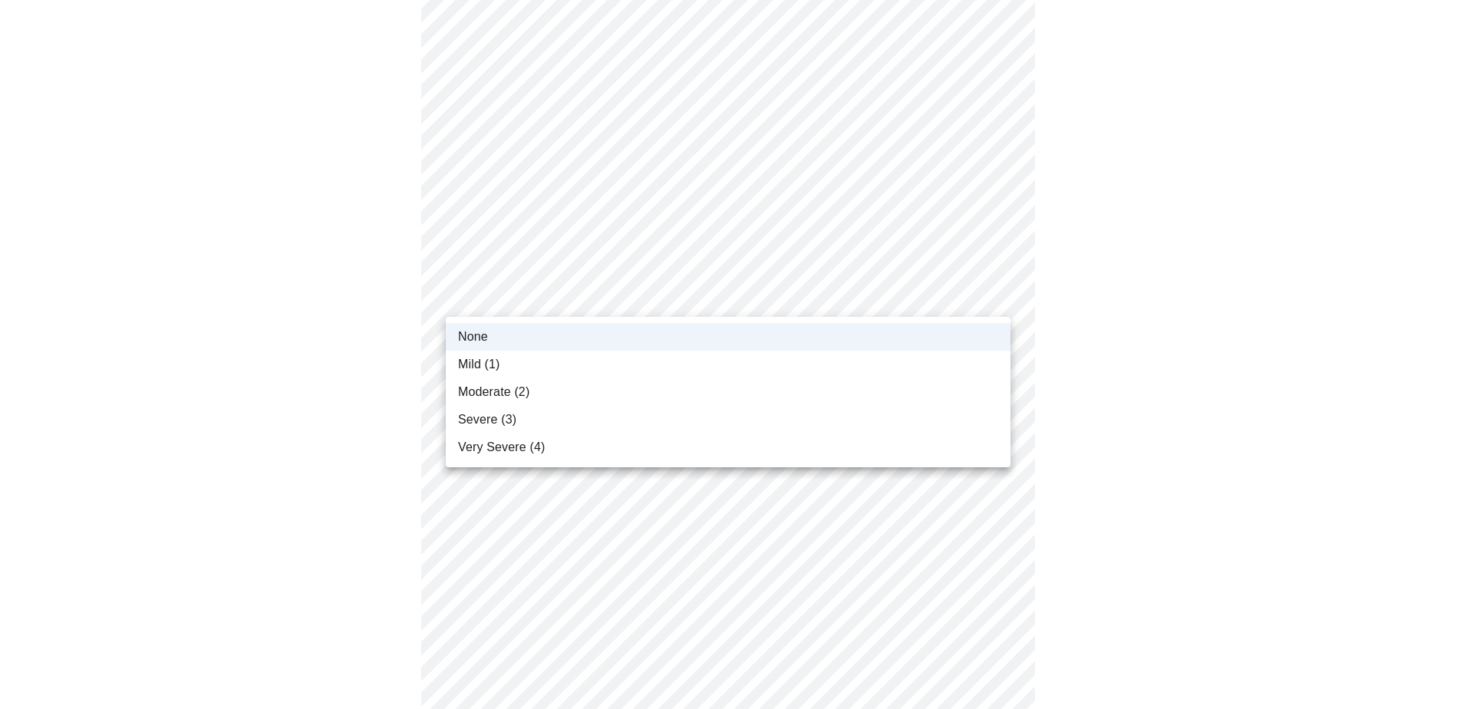
click at [479, 361] on span "Mild (1)" at bounding box center [479, 364] width 42 height 18
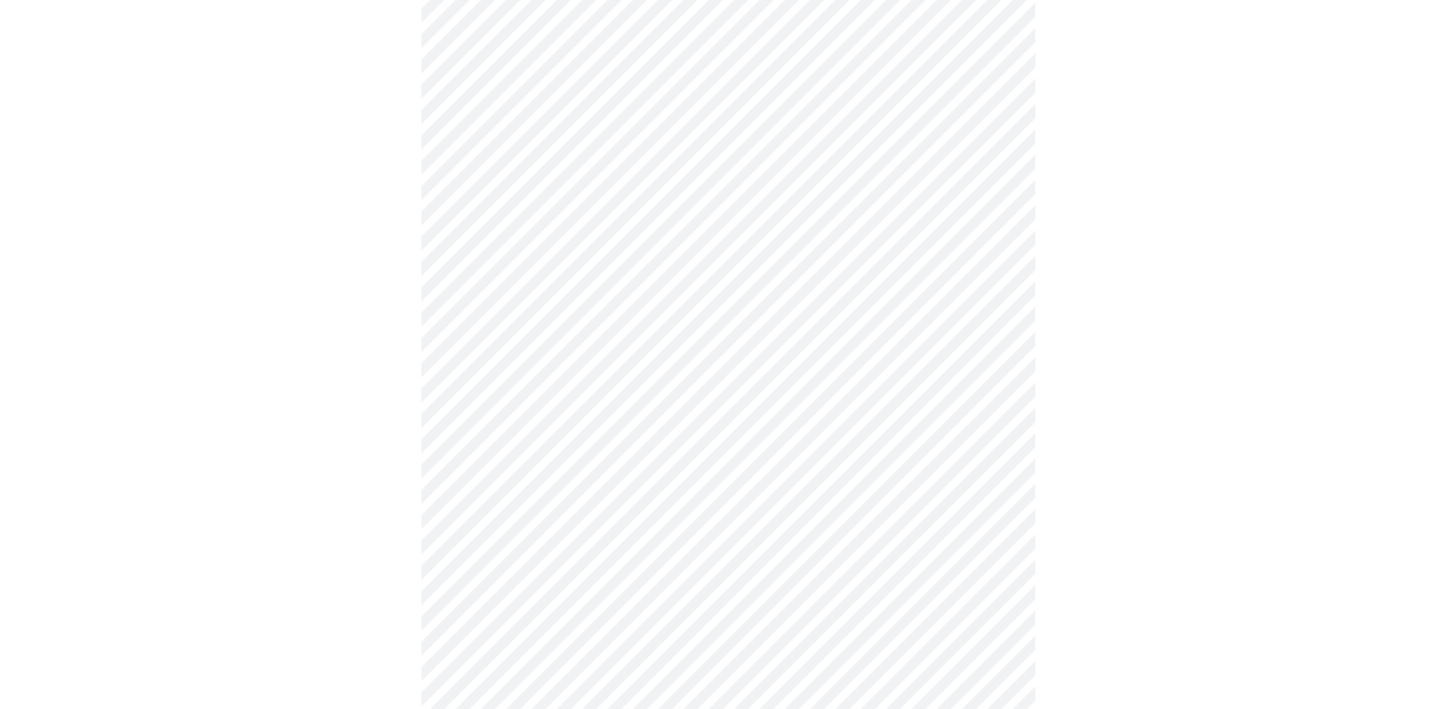
click at [559, 421] on body "MyMenopauseRx Appointments Messaging Labs Uploads Medications Community Refer a…" at bounding box center [727, 96] width 1443 height 1869
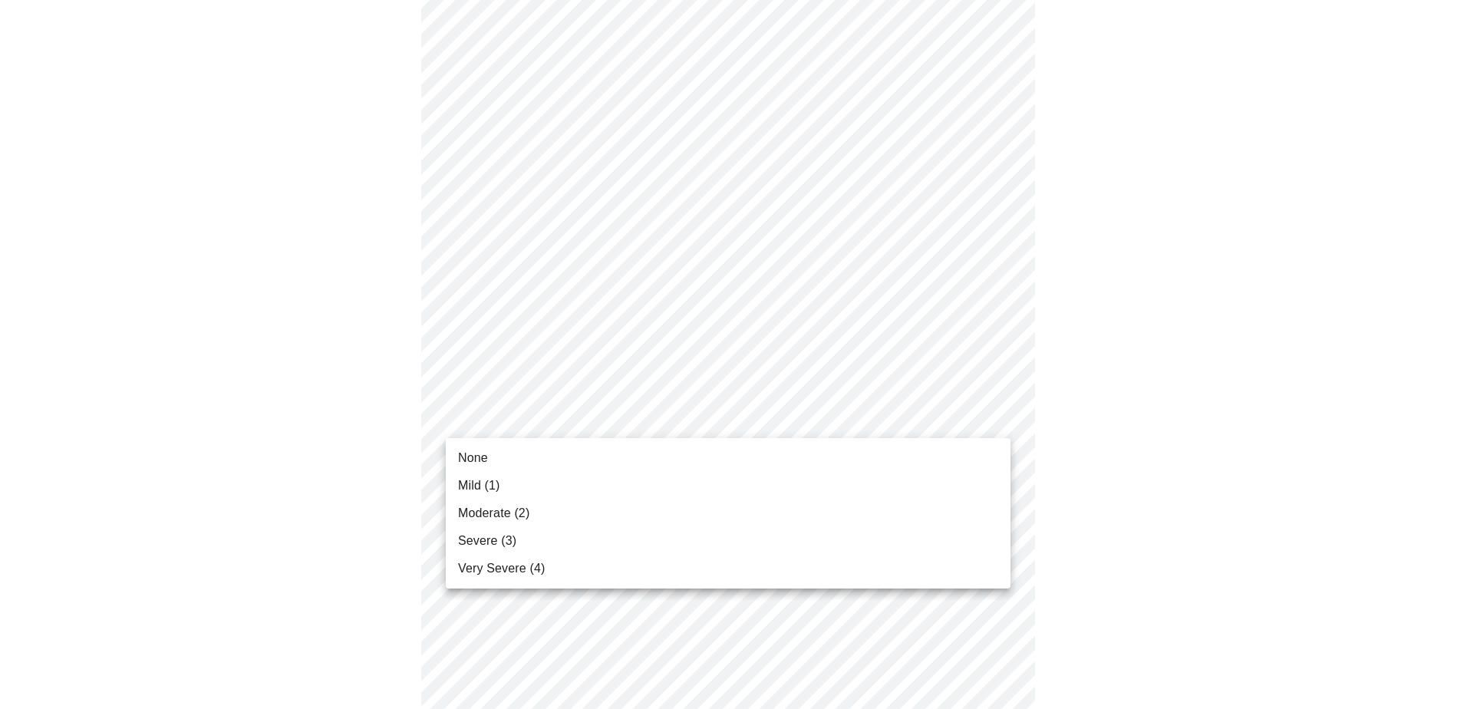
click at [500, 457] on li "None" at bounding box center [728, 458] width 565 height 28
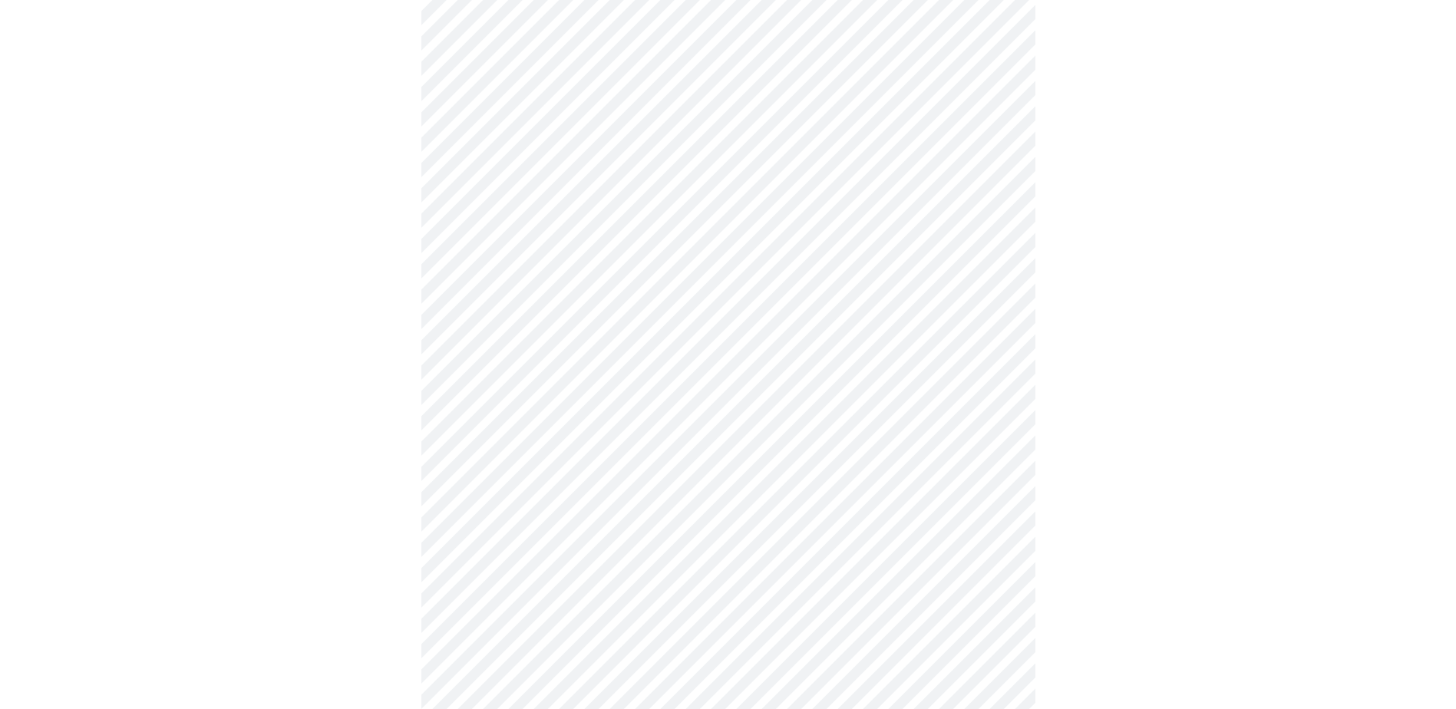
scroll to position [1023, 0]
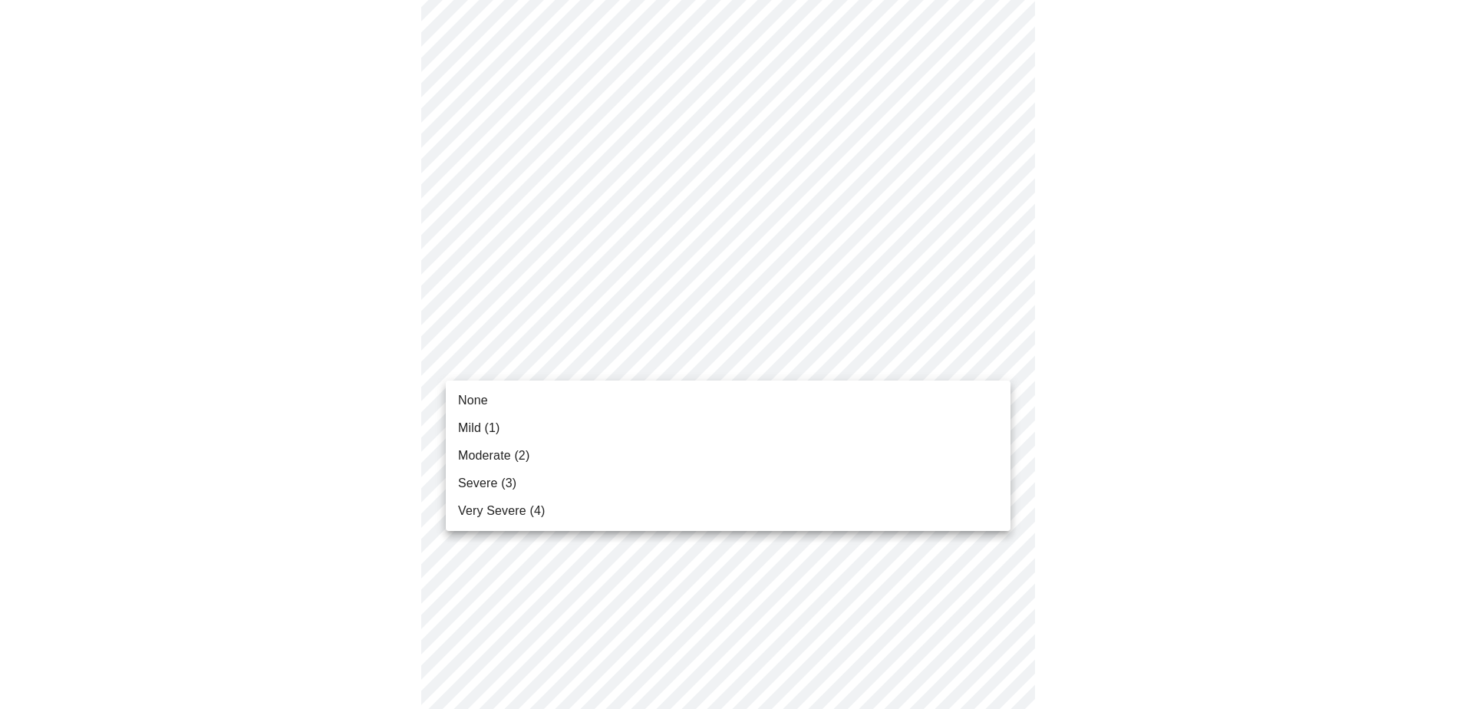
click at [486, 431] on span "Mild (1)" at bounding box center [479, 428] width 42 height 18
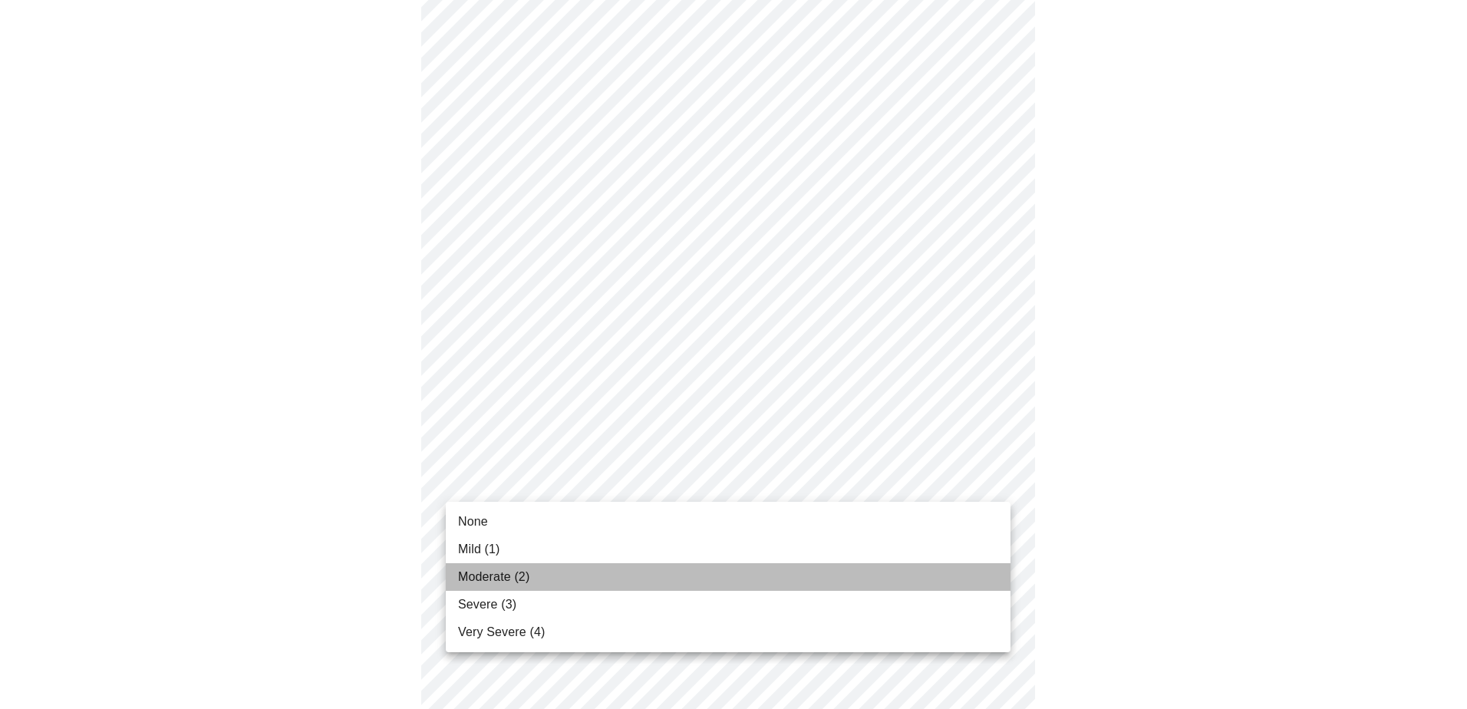
click at [486, 582] on span "Moderate (2)" at bounding box center [493, 577] width 71 height 18
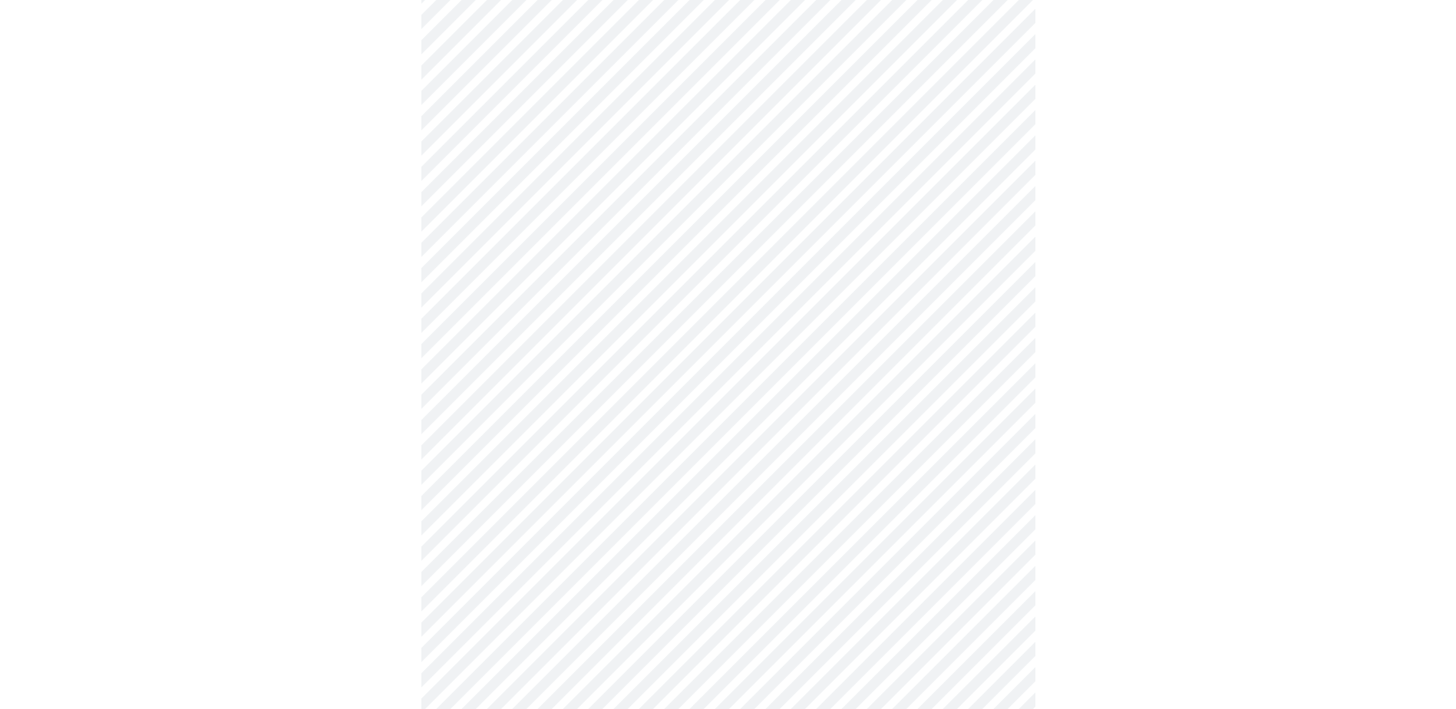
scroll to position [435, 0]
click at [809, 454] on body "MyMenopauseRx Appointments Messaging Labs Uploads Medications Community Refer a…" at bounding box center [727, 297] width 1443 height 1453
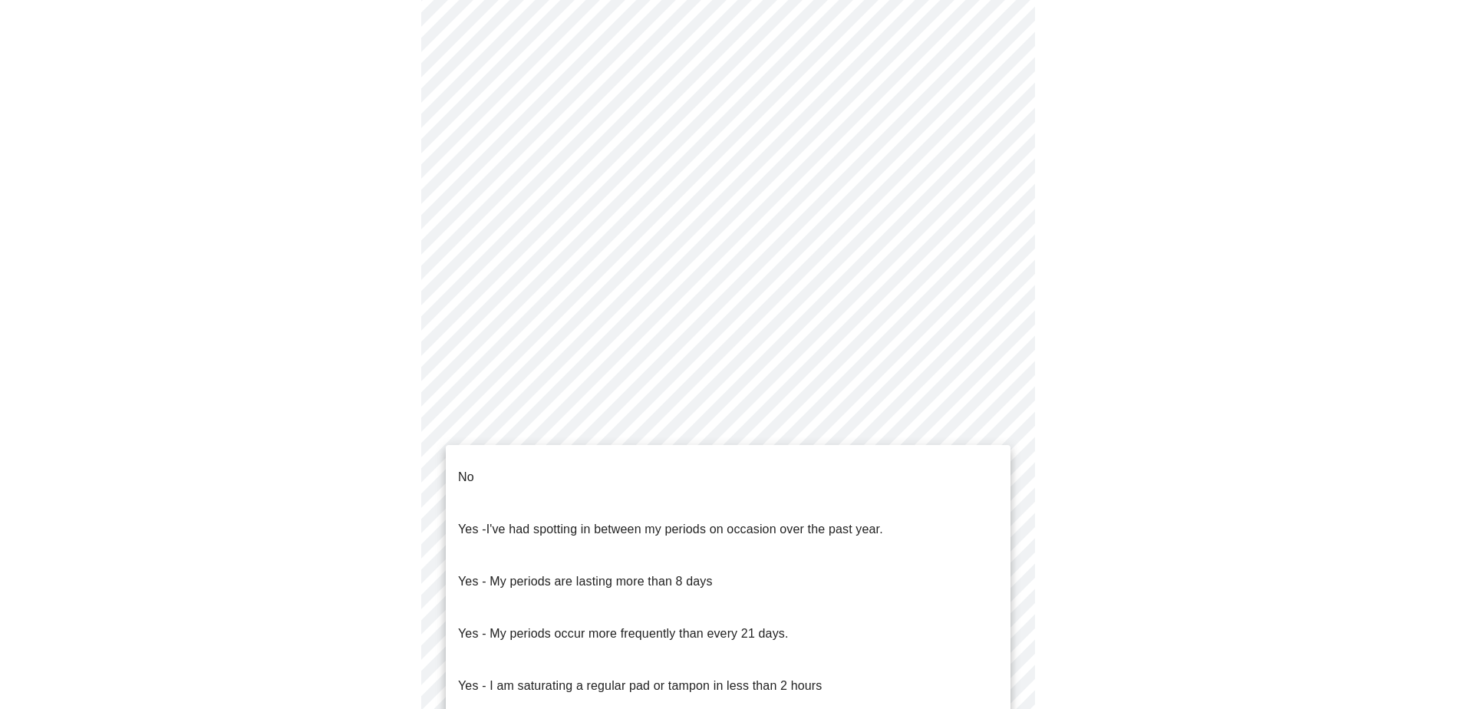
click at [509, 470] on li "No" at bounding box center [728, 477] width 565 height 52
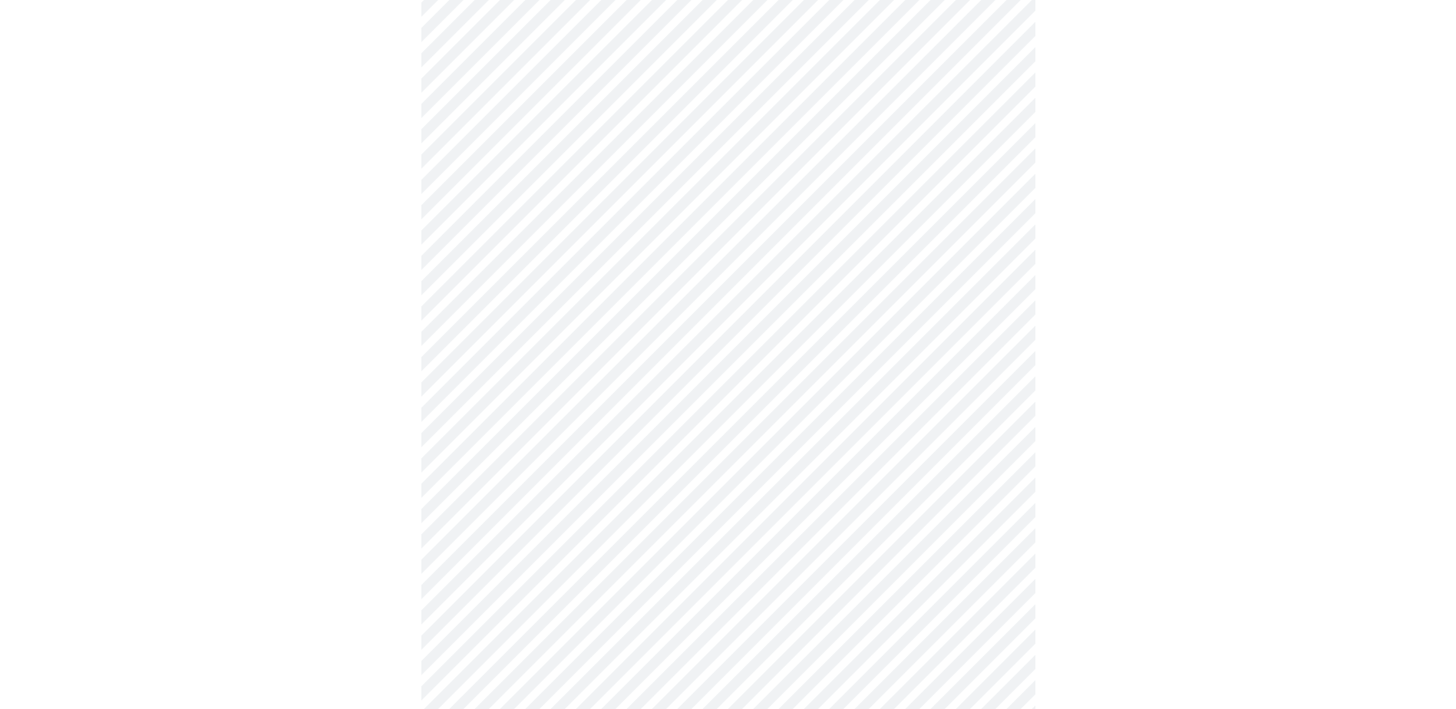
scroll to position [639, 0]
click at [638, 349] on body "MyMenopauseRx Appointments Messaging Labs Uploads Medications Community Refer a…" at bounding box center [727, 88] width 1443 height 1443
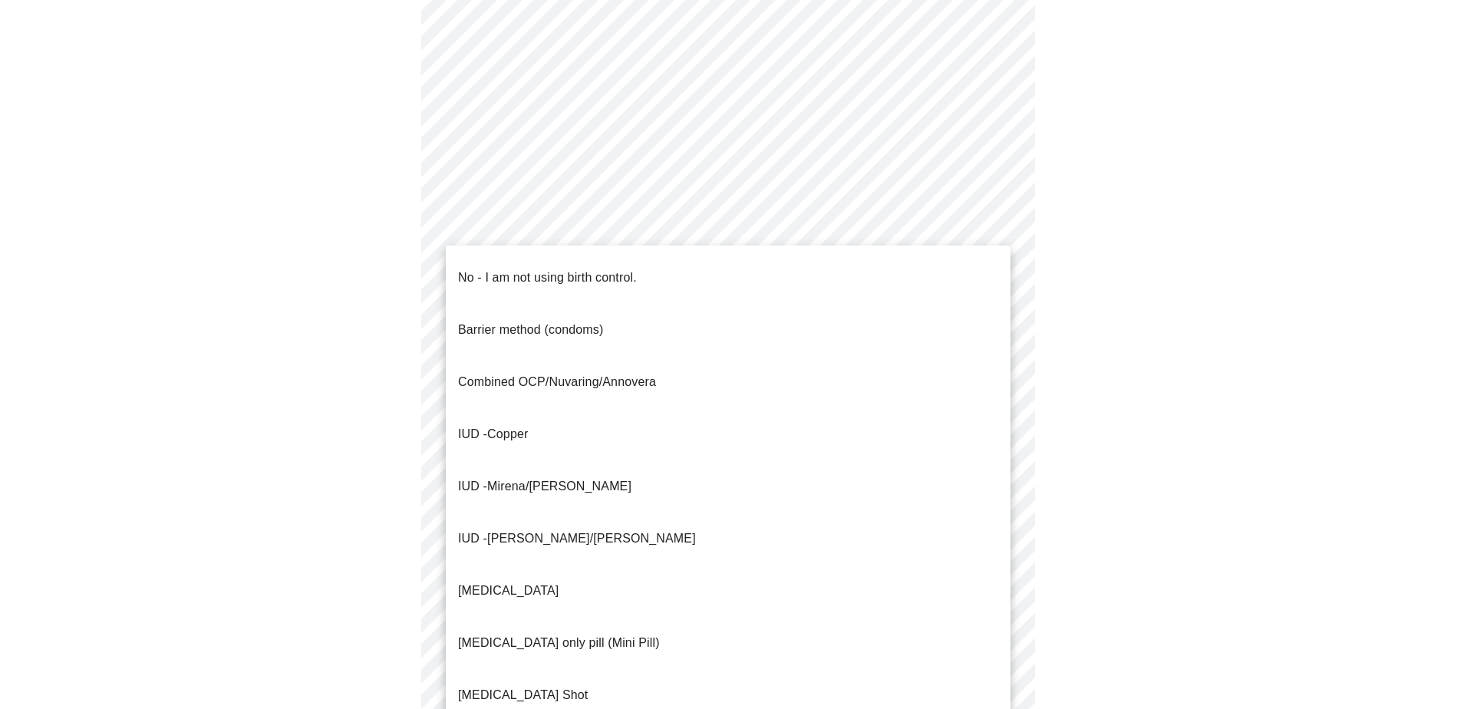
click at [493, 280] on span "No - I am not using birth control." at bounding box center [547, 277] width 179 height 43
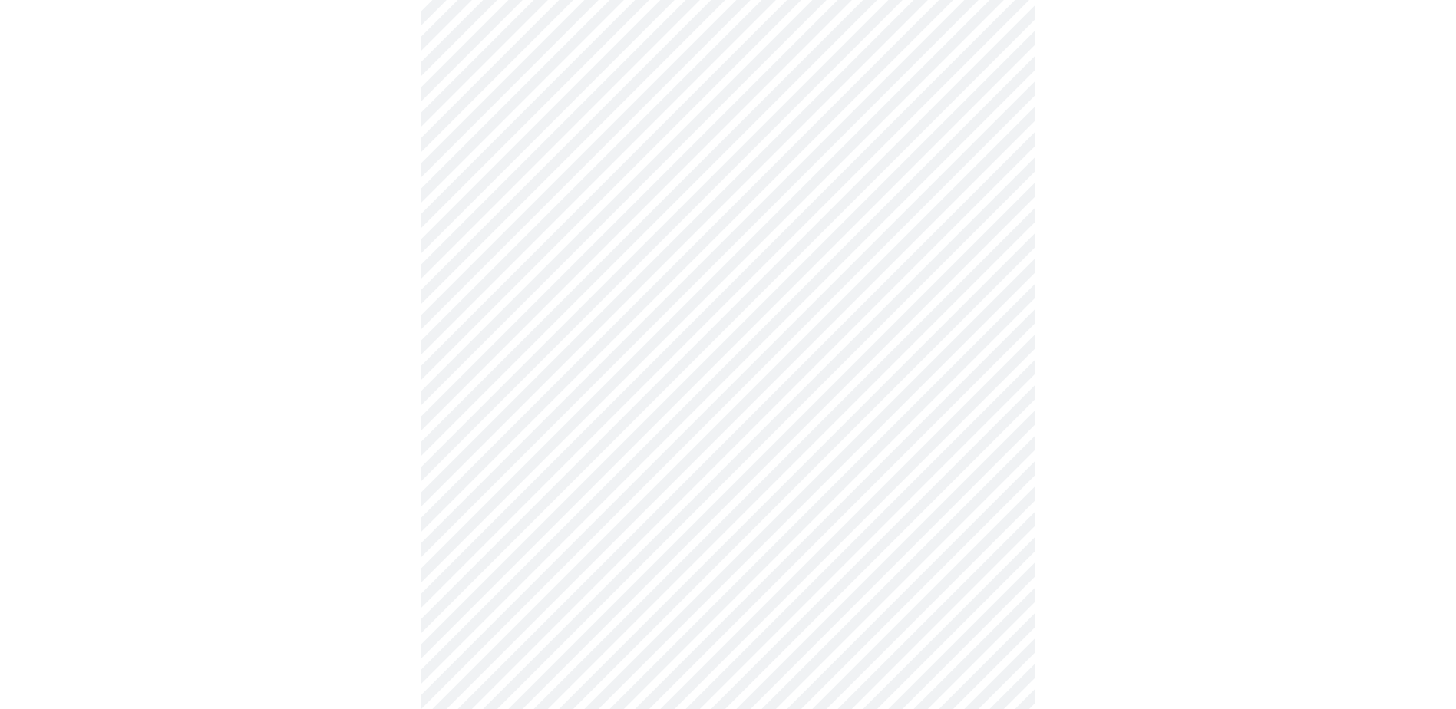
click at [523, 462] on body "MyMenopauseRx Appointments Messaging Labs Uploads Medications Community Refer a…" at bounding box center [727, 84] width 1443 height 1434
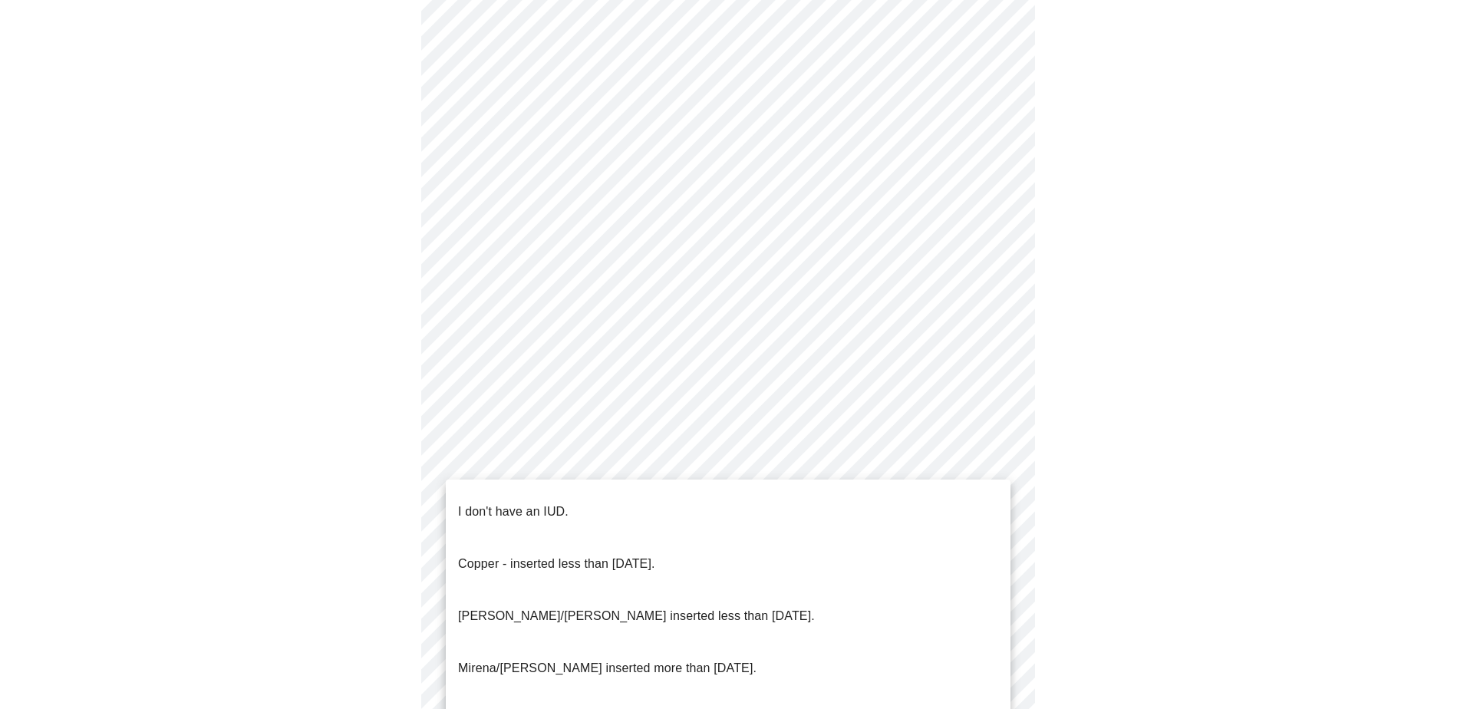
click at [509, 490] on li "I don't have an IUD." at bounding box center [728, 512] width 565 height 52
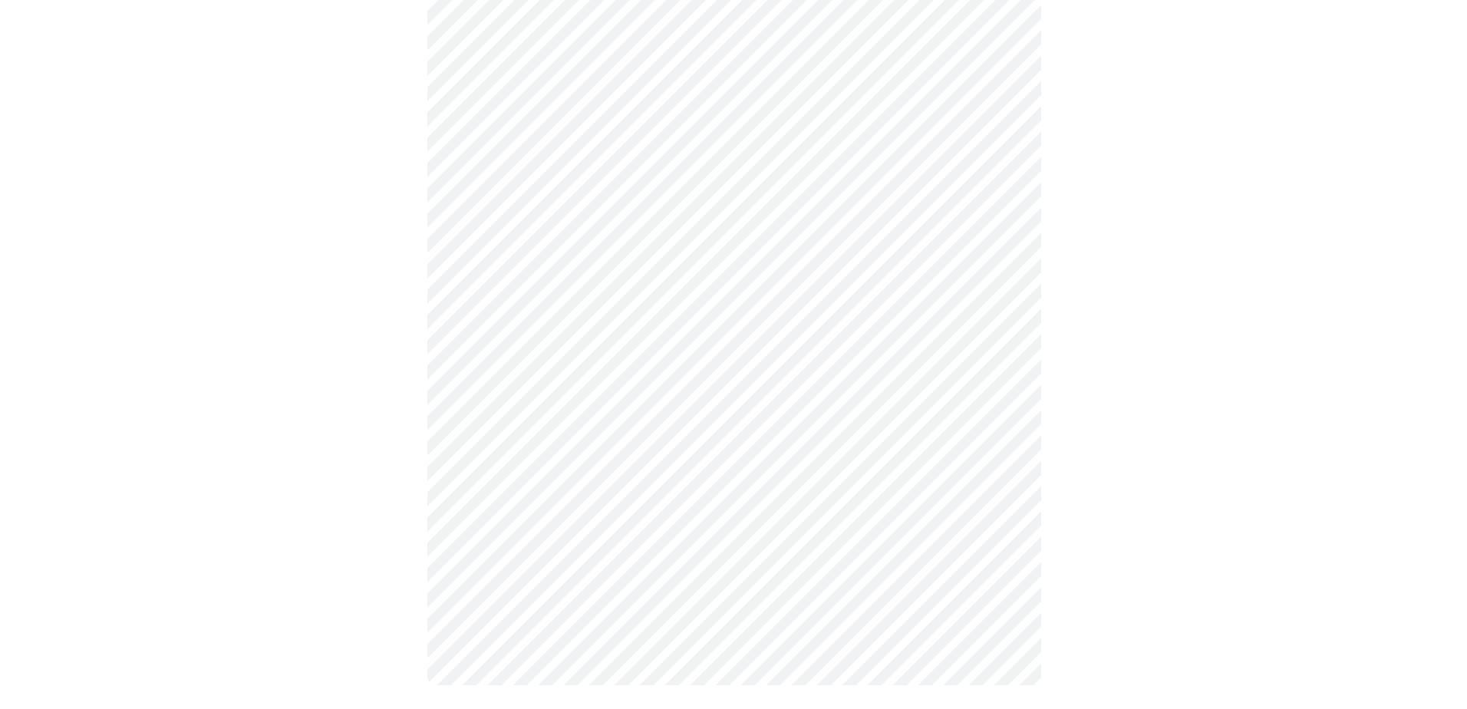
scroll to position [716, 0]
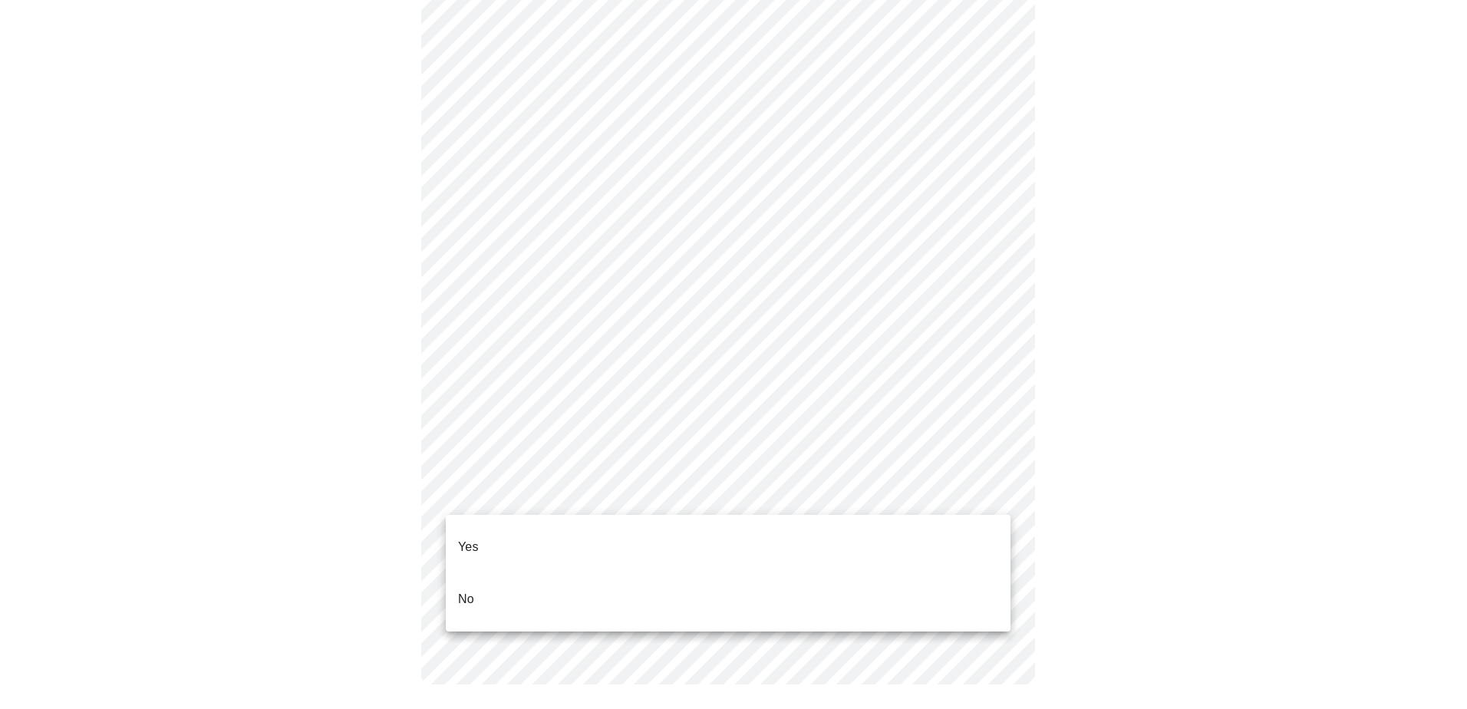
click at [510, 490] on body "MyMenopauseRx Appointments Messaging Labs Uploads Medications Community Refer a…" at bounding box center [733, 2] width 1455 height 1425
click at [493, 543] on li "Yes" at bounding box center [728, 547] width 565 height 52
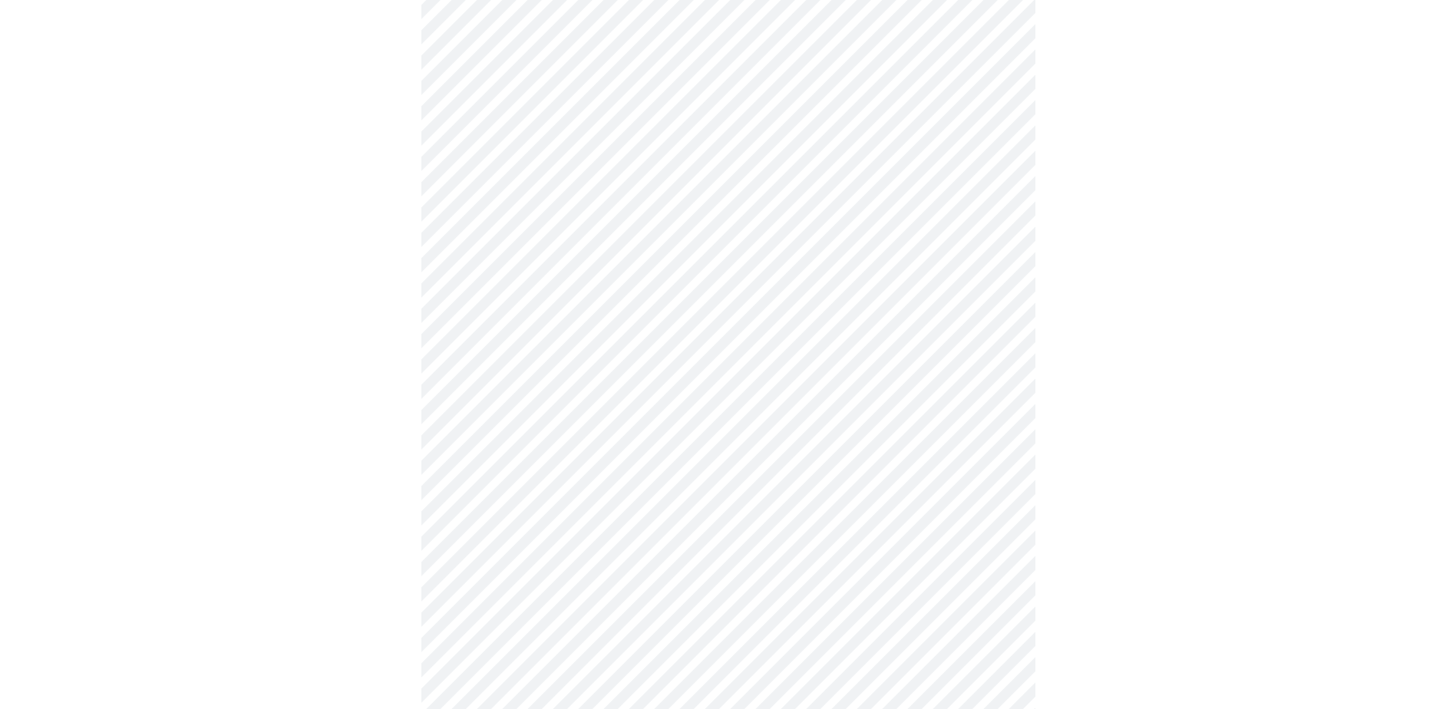
scroll to position [3914, 0]
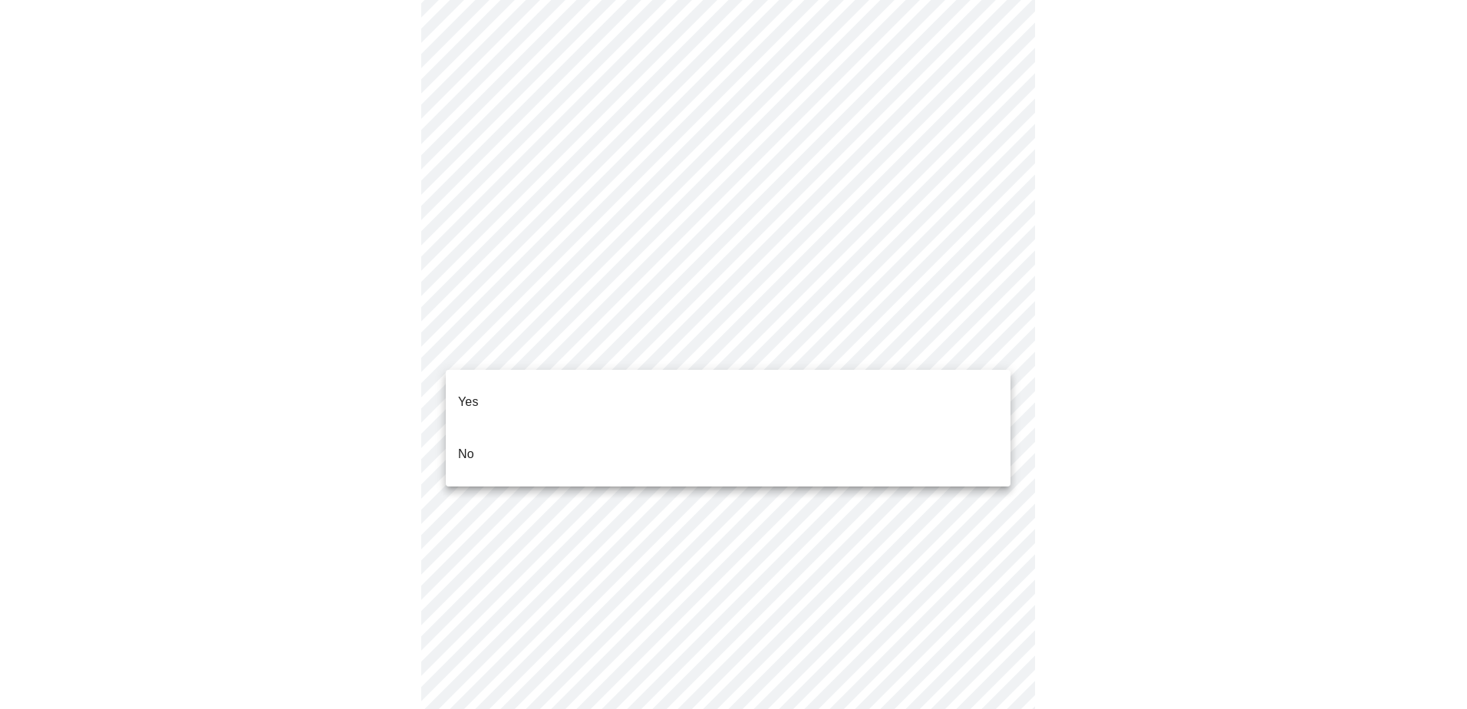
click at [546, 389] on li "Yes" at bounding box center [728, 402] width 565 height 52
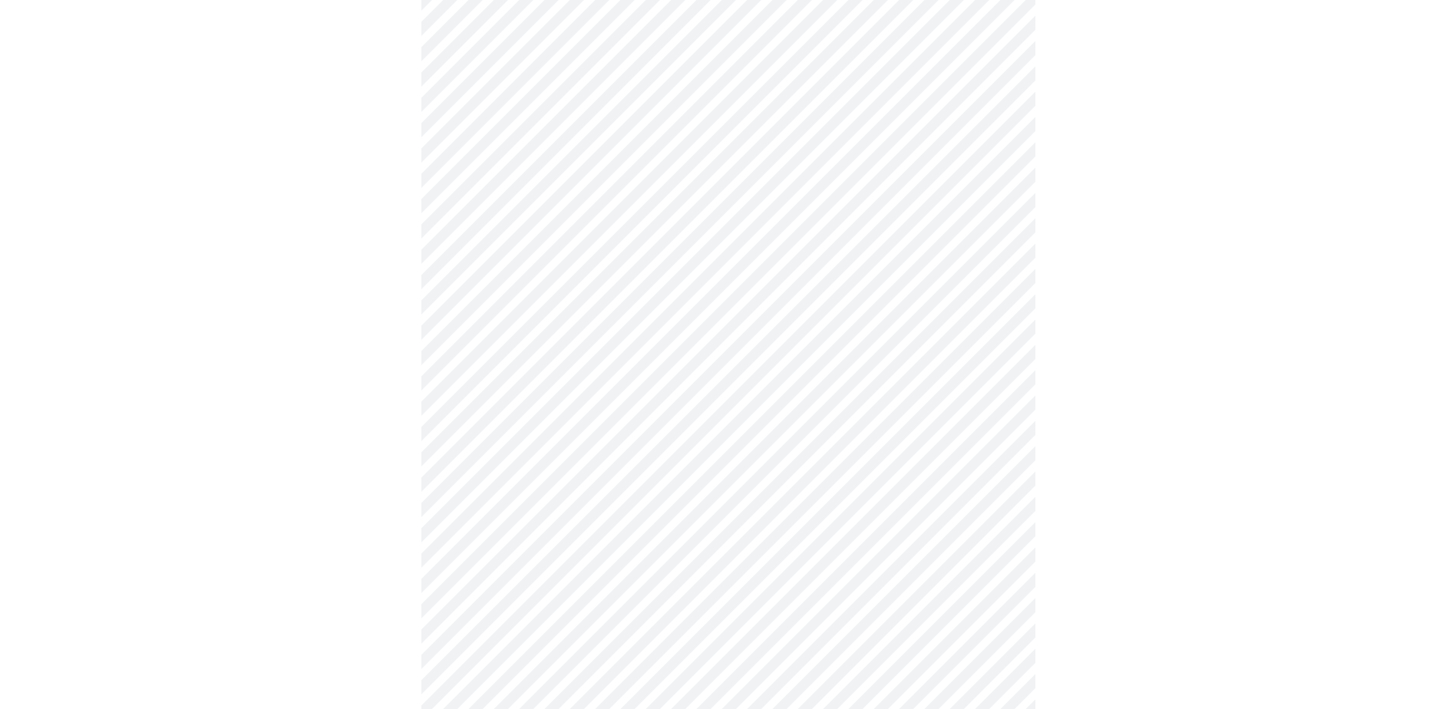
scroll to position [1202, 0]
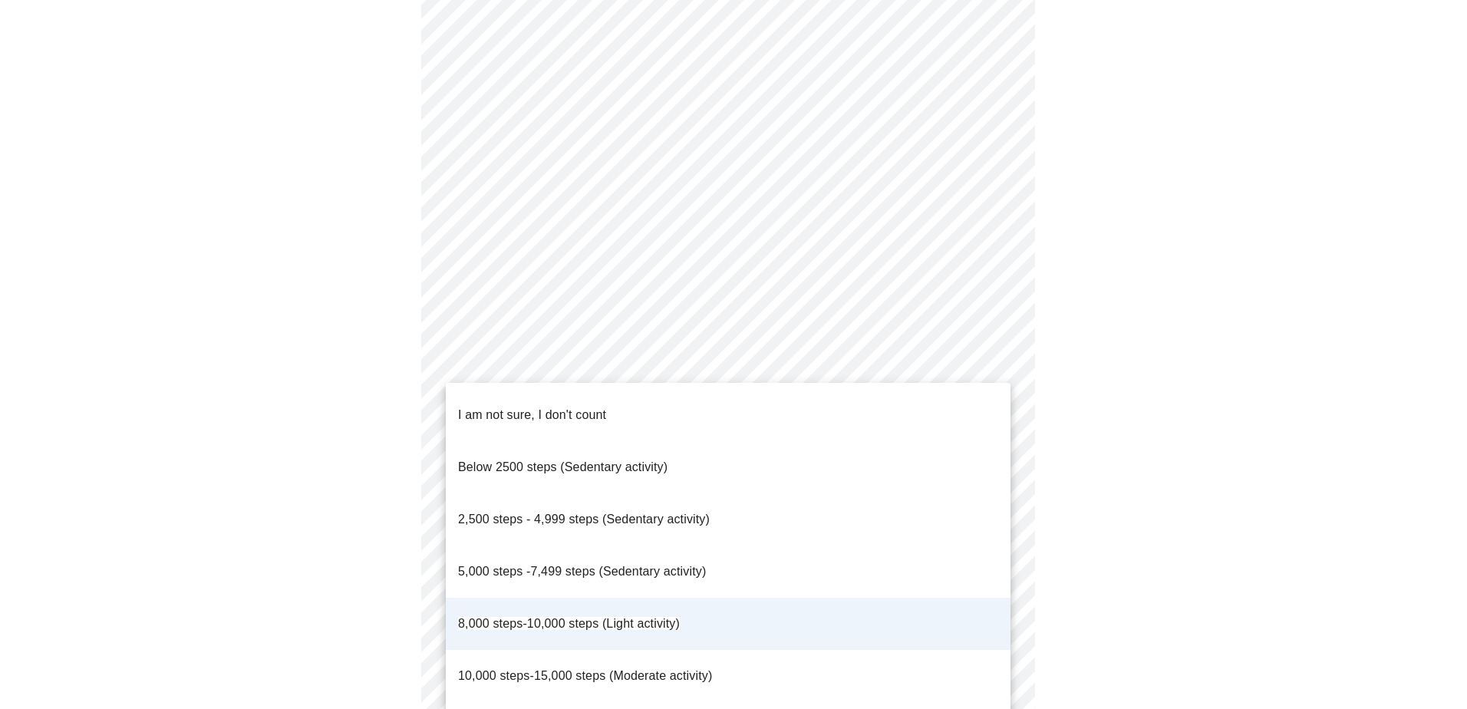
click at [596, 348] on div at bounding box center [733, 354] width 1467 height 709
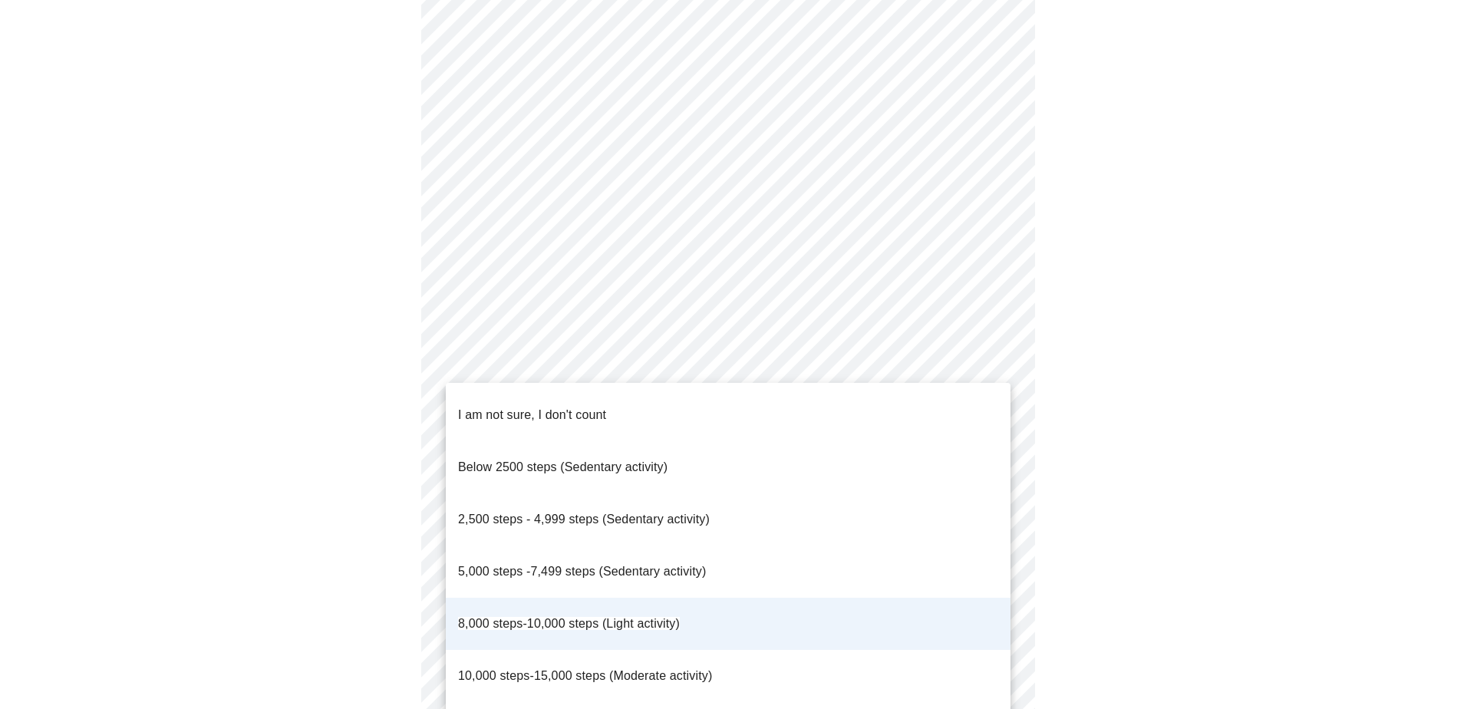
click at [529, 565] on span "5,000 steps -7,499 steps (Sedentary activity)" at bounding box center [582, 571] width 248 height 13
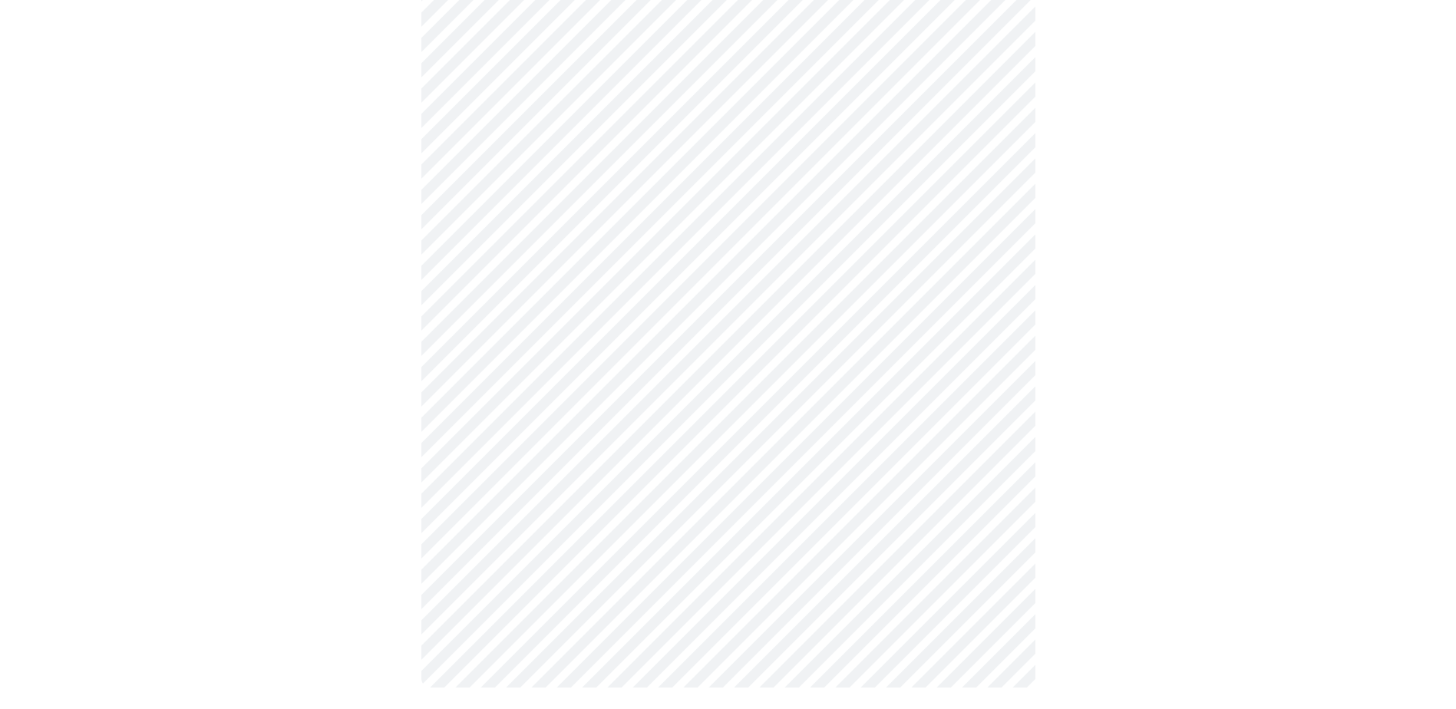
scroll to position [1274, 0]
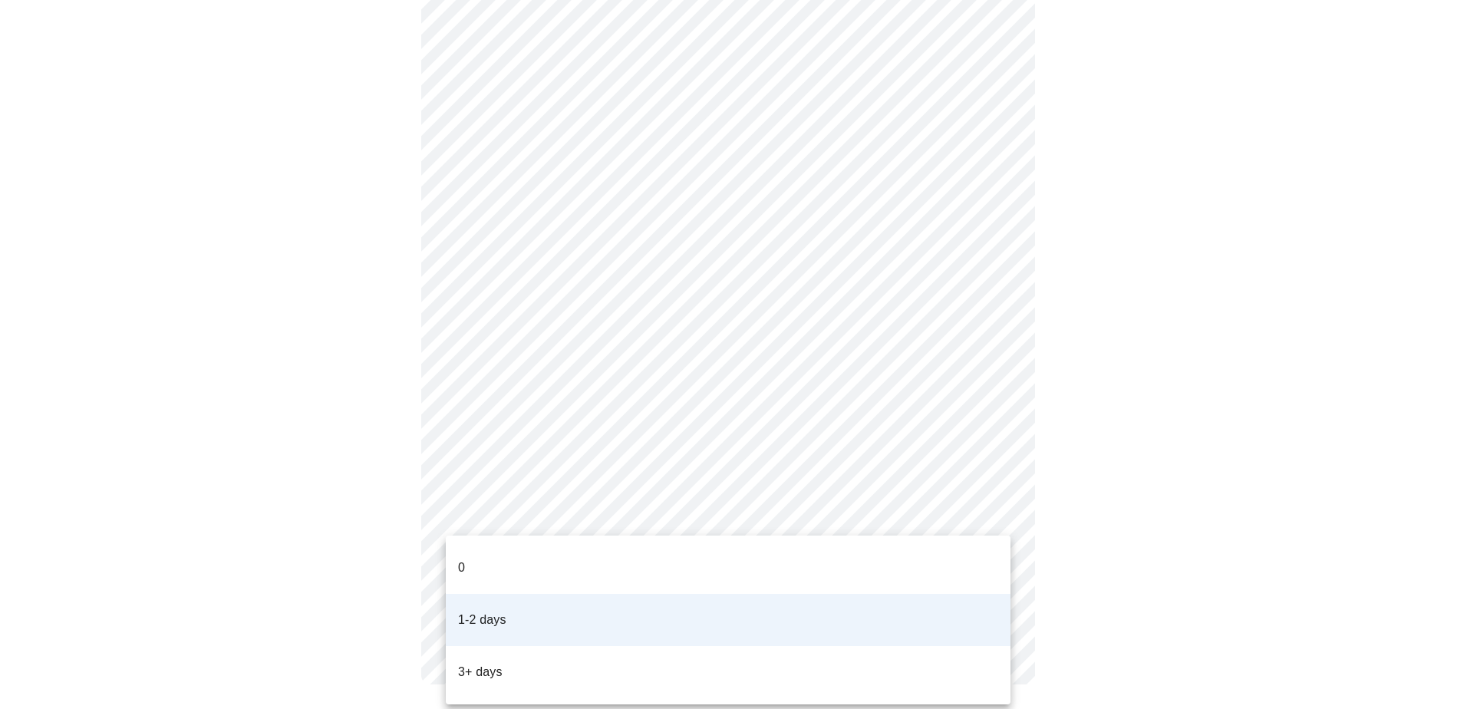
click at [503, 646] on li "3+ days" at bounding box center [728, 672] width 565 height 52
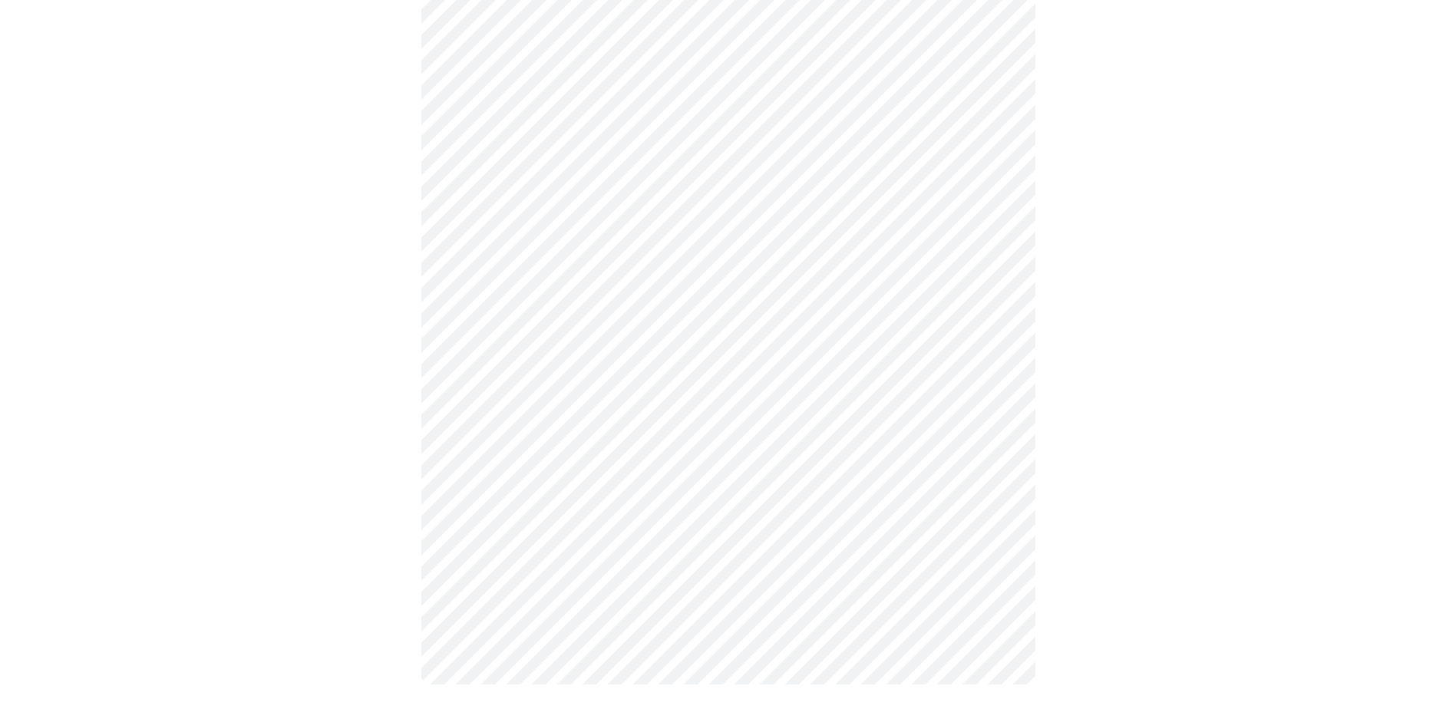
scroll to position [0, 0]
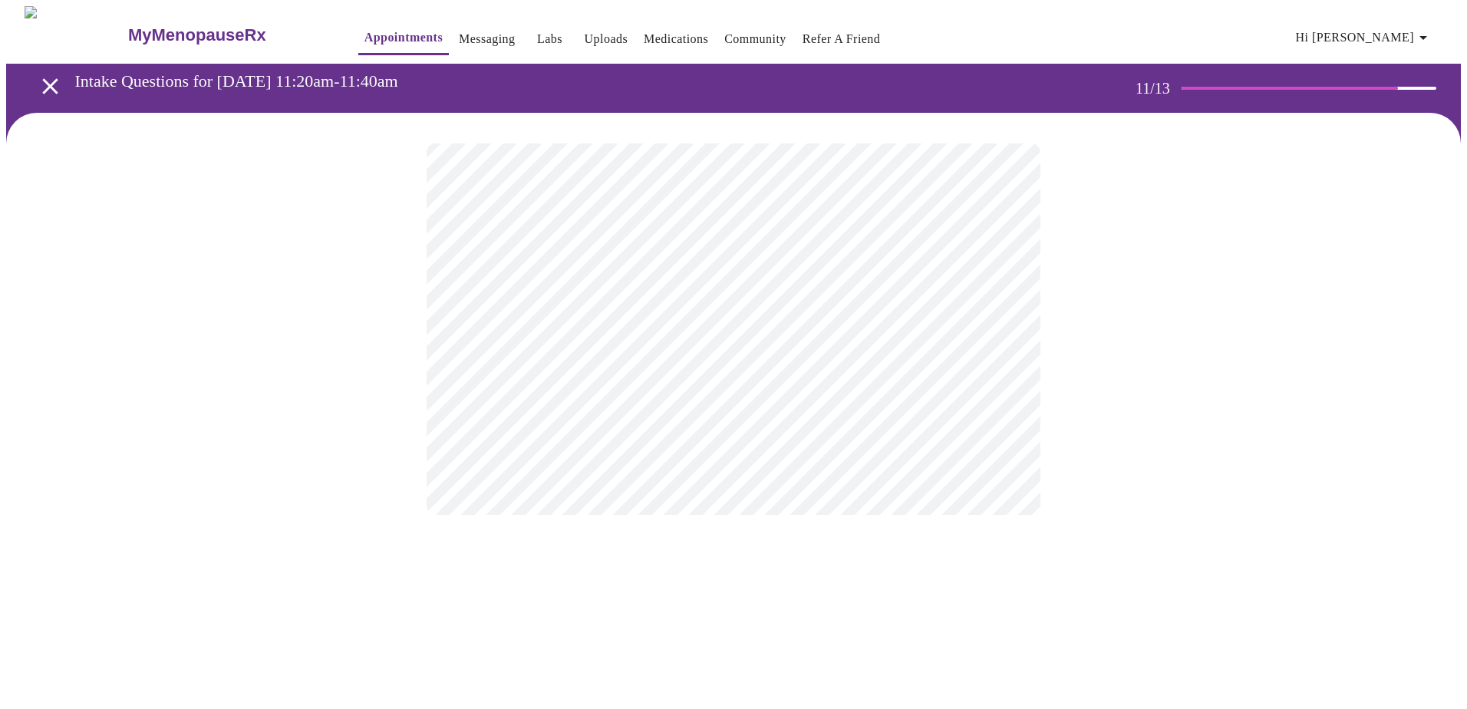
click at [1173, 345] on div at bounding box center [733, 329] width 1455 height 433
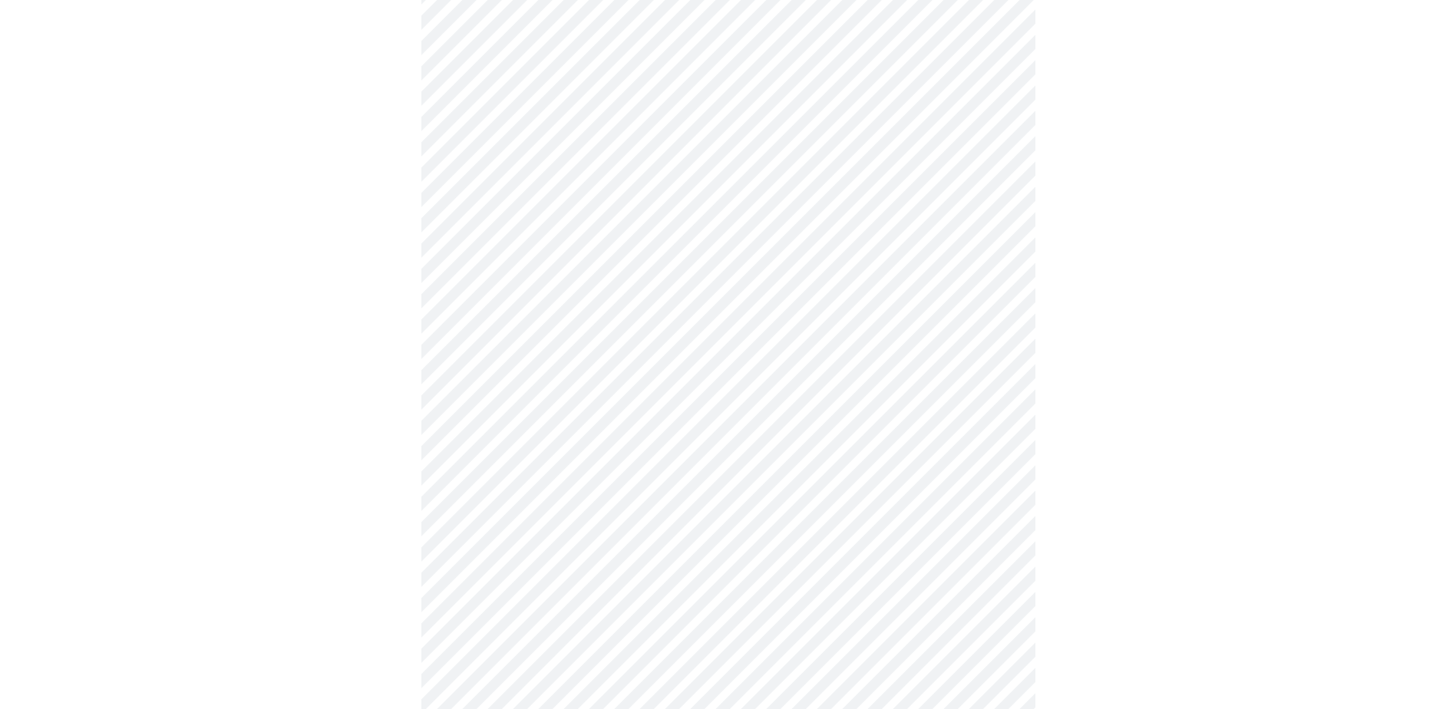
scroll to position [945, 0]
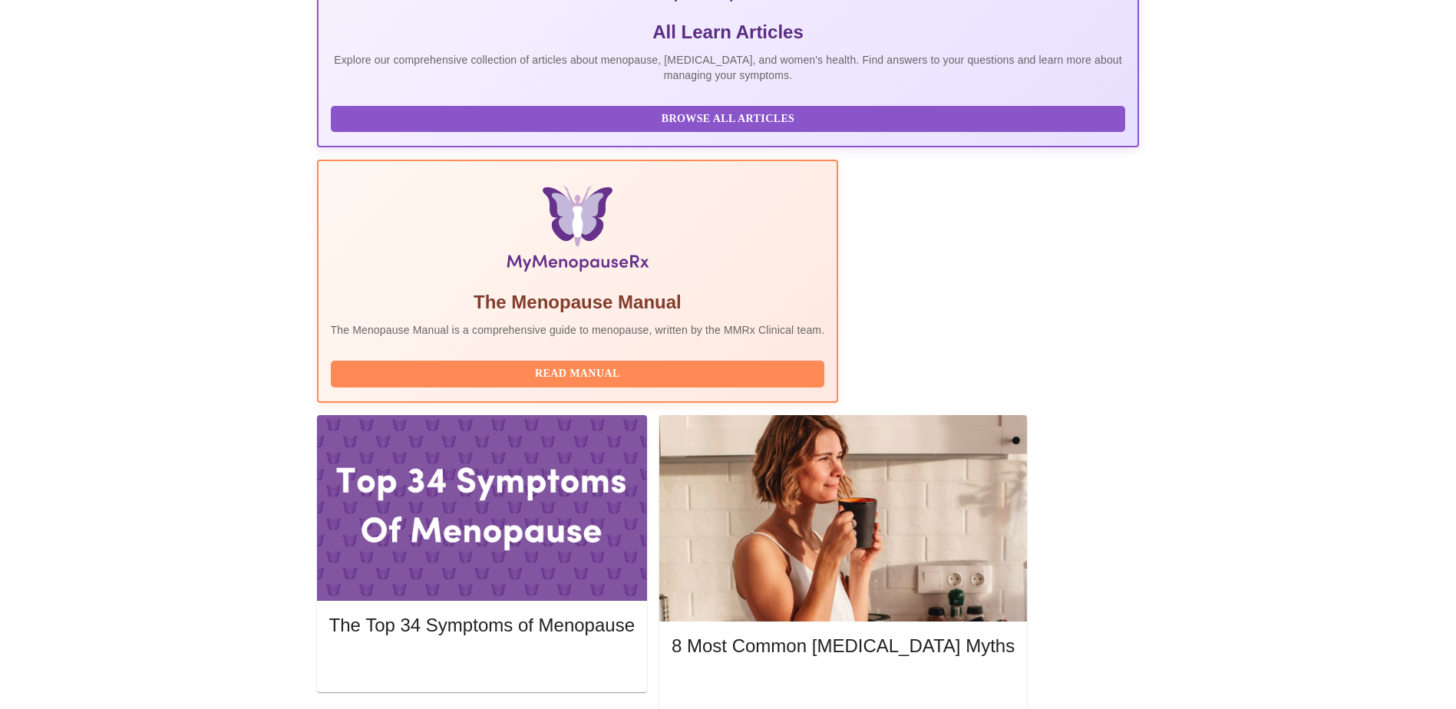
scroll to position [435, 0]
